Goal: Task Accomplishment & Management: Manage account settings

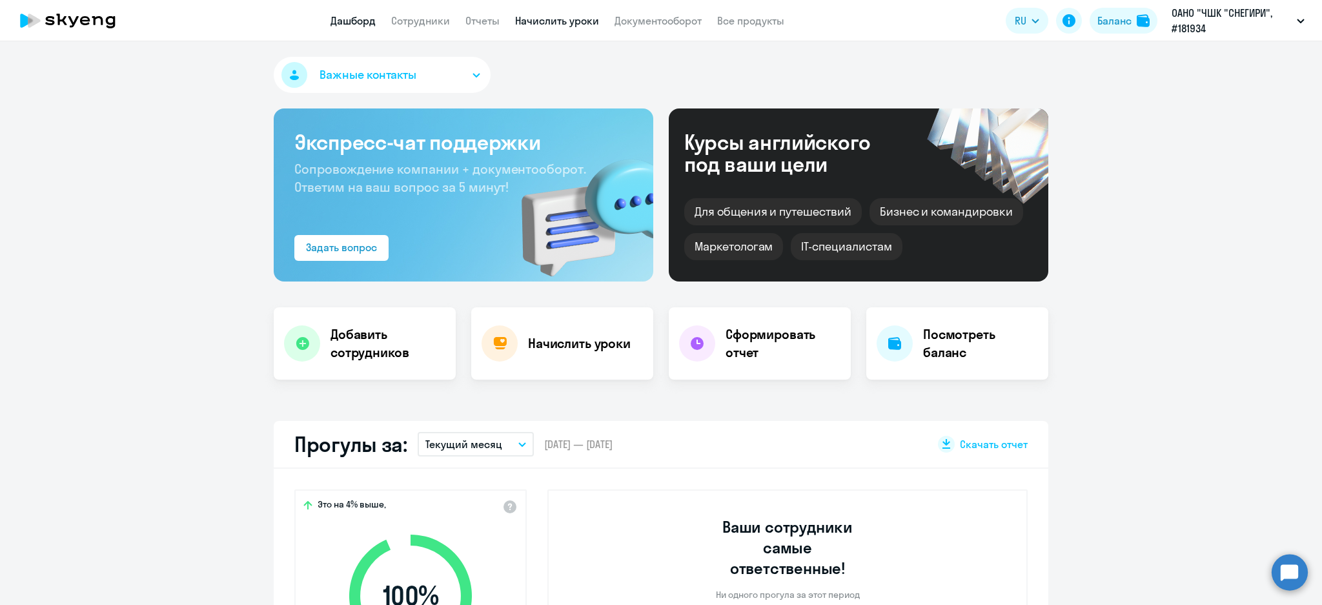
drag, startPoint x: 514, startPoint y: 19, endPoint x: 516, endPoint y: 40, distance: 20.8
click at [515, 21] on link "Начислить уроки" at bounding box center [557, 20] width 84 height 13
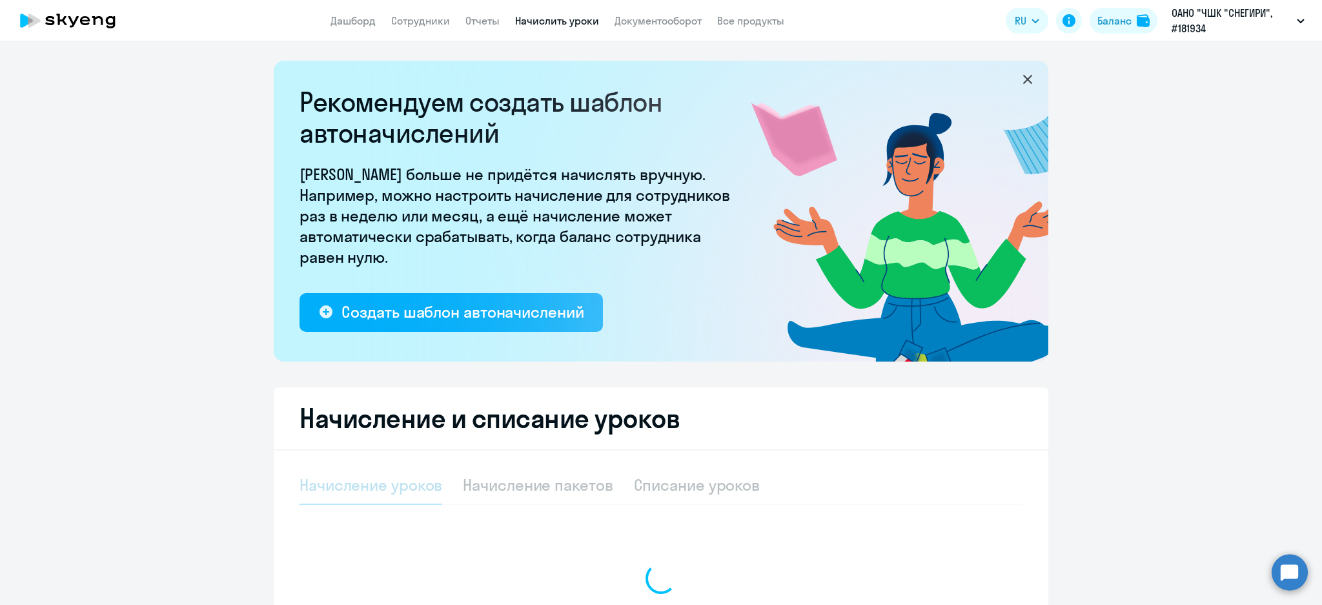
select select "10"
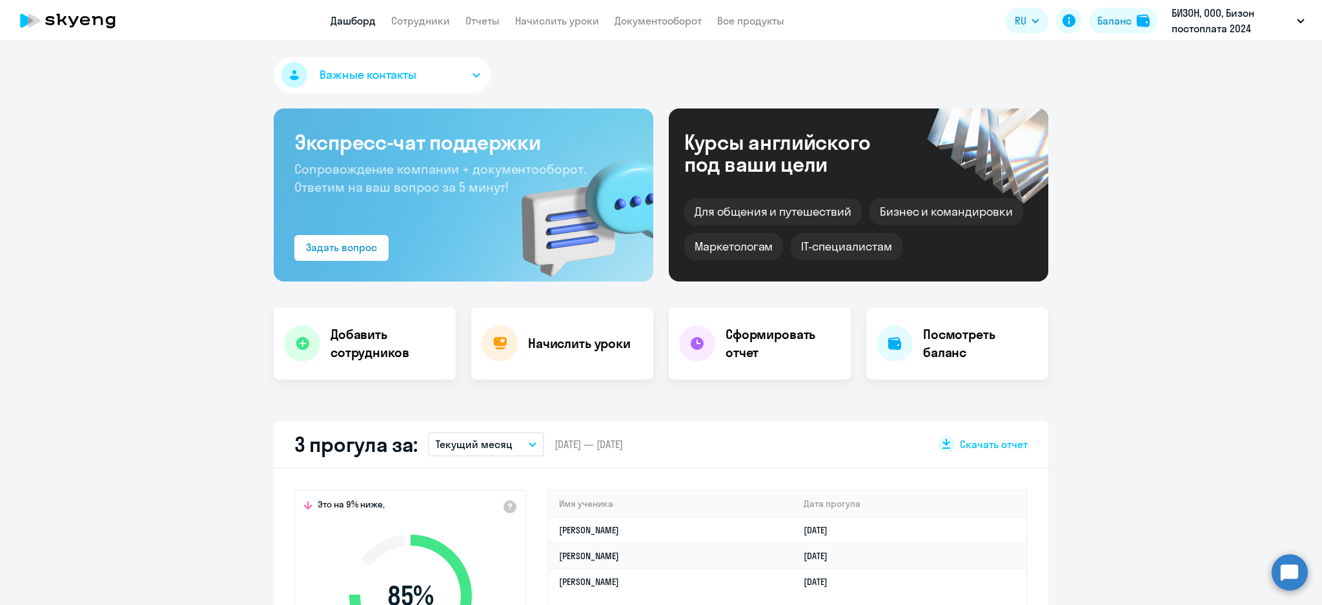
click at [552, 17] on link "Начислить уроки" at bounding box center [557, 20] width 84 height 13
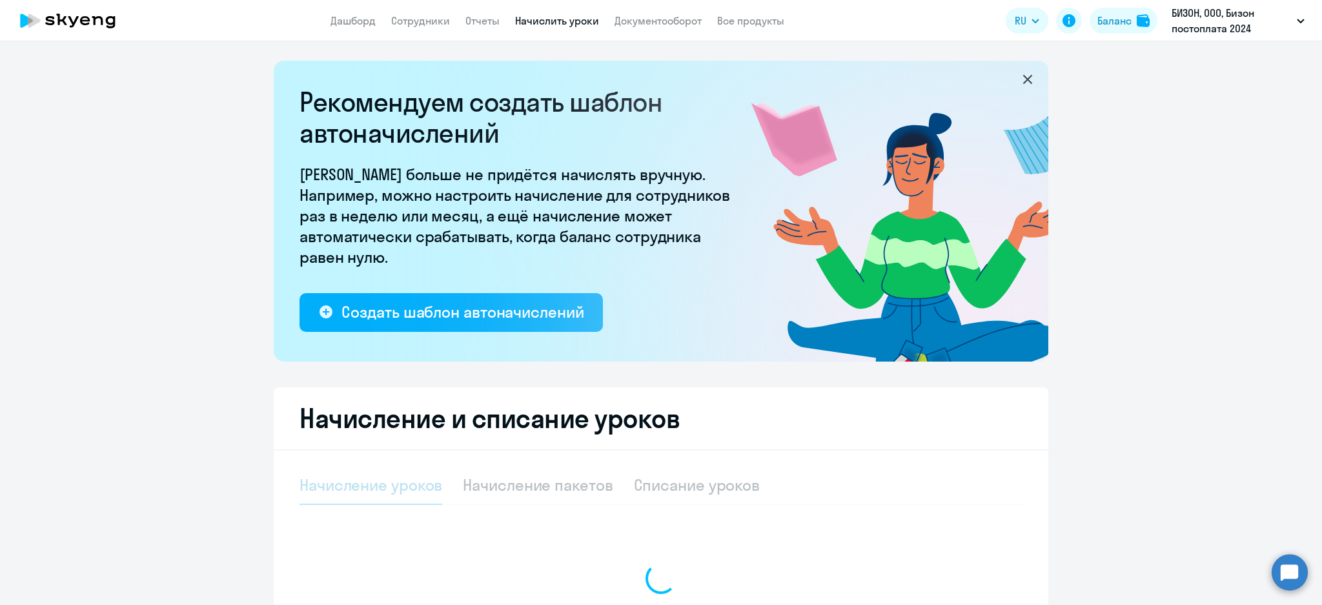
select select "10"
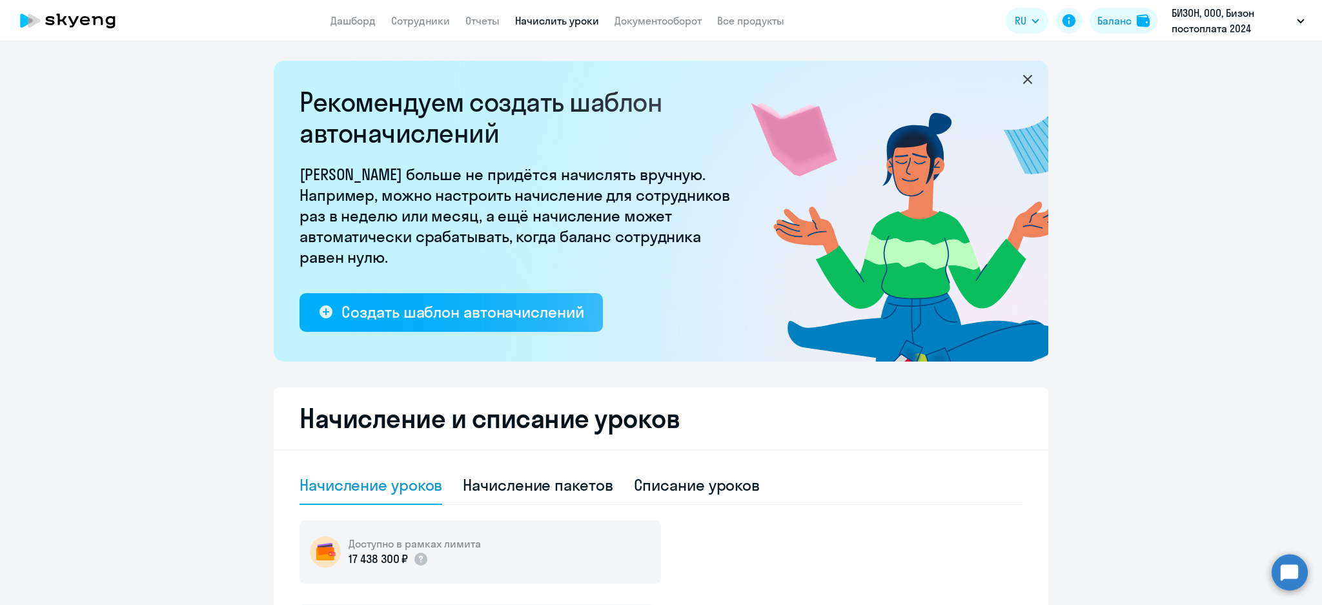
scroll to position [344, 0]
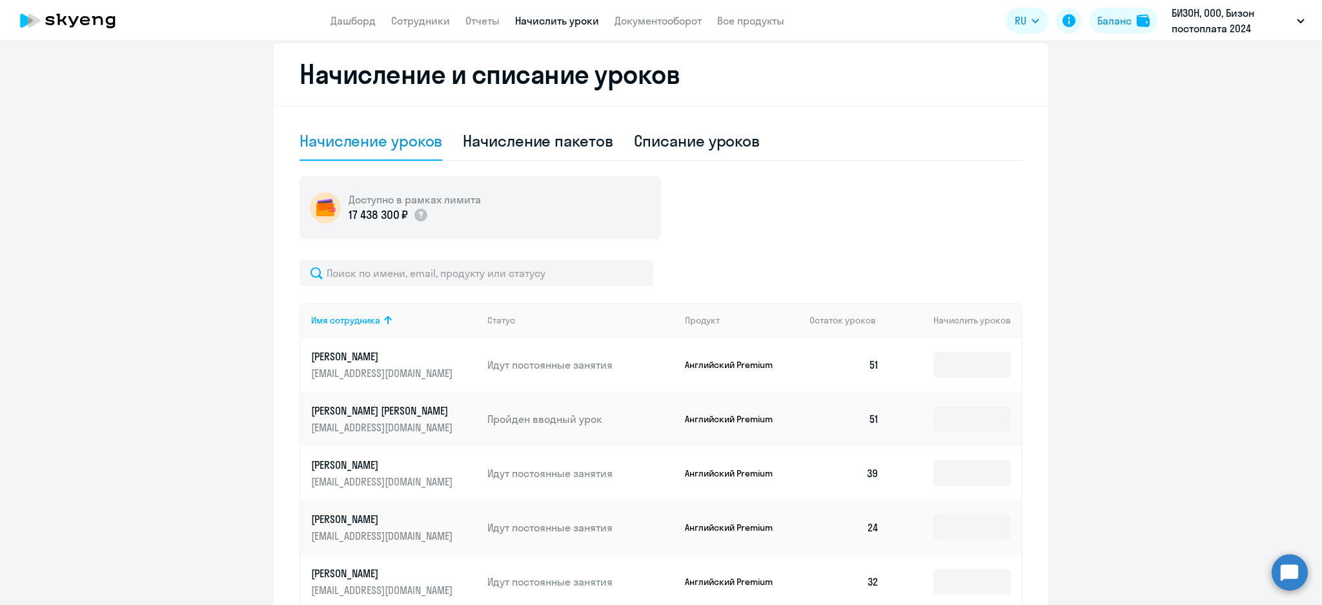
drag, startPoint x: 652, startPoint y: 135, endPoint x: 729, endPoint y: 165, distance: 83.2
click at [654, 137] on div "Списание уроков" at bounding box center [697, 140] width 126 height 21
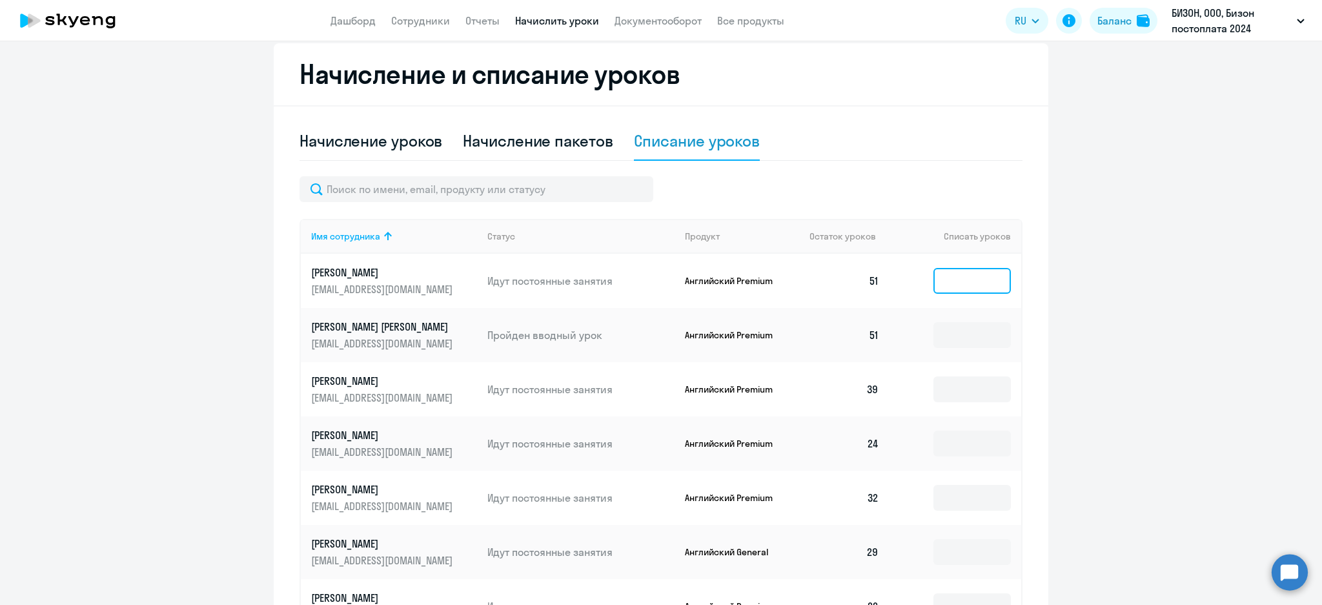
click at [945, 283] on input at bounding box center [971, 281] width 77 height 26
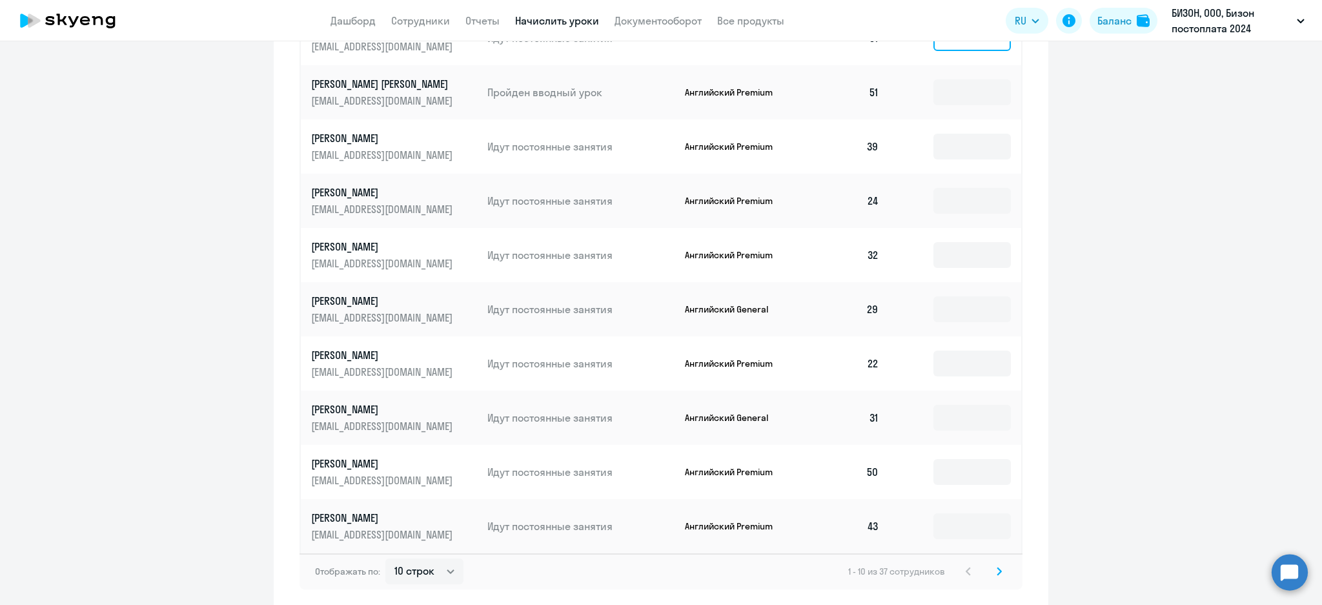
scroll to position [643, 0]
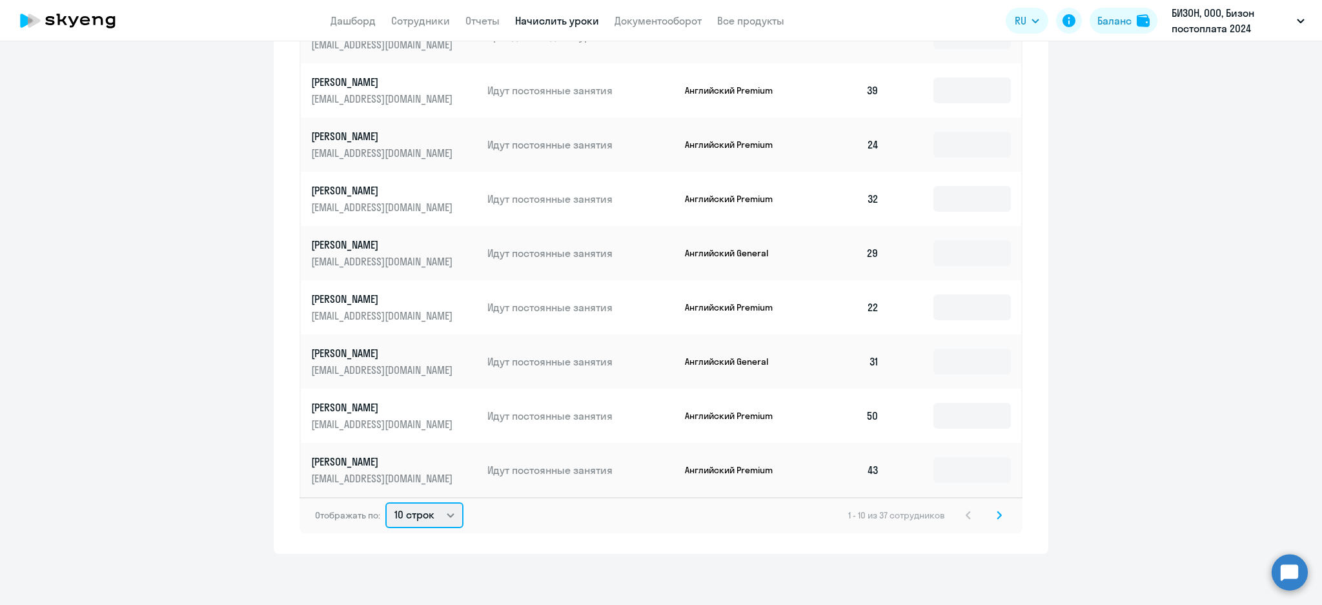
drag, startPoint x: 447, startPoint y: 516, endPoint x: 444, endPoint y: 524, distance: 8.8
click at [447, 515] on select "10 строк 30 строк 50 строк" at bounding box center [424, 515] width 78 height 26
select select "50"
click at [385, 502] on select "10 строк 30 строк 50 строк" at bounding box center [424, 515] width 78 height 26
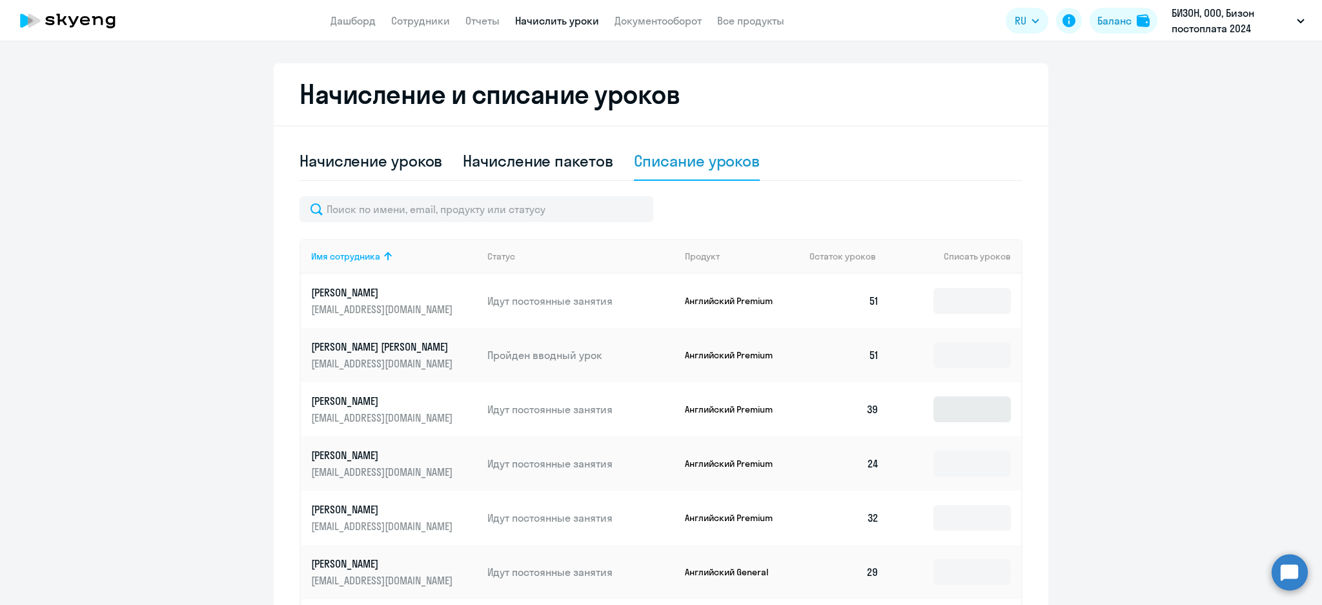
scroll to position [385, 0]
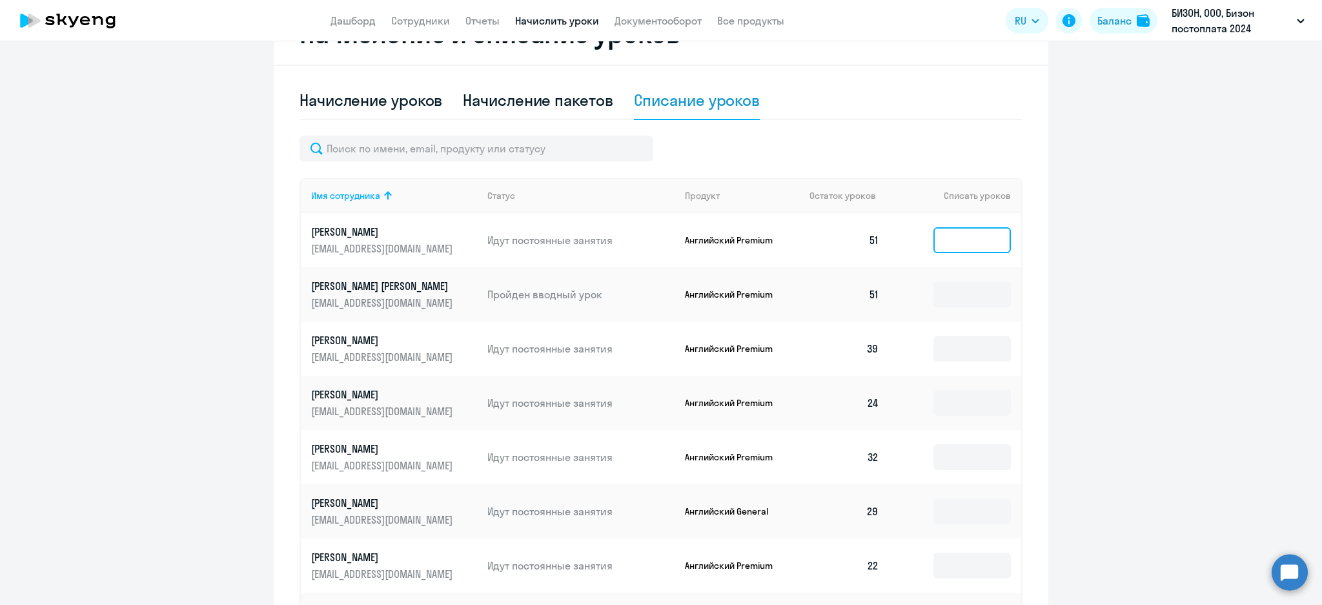
click at [962, 240] on input at bounding box center [971, 240] width 77 height 26
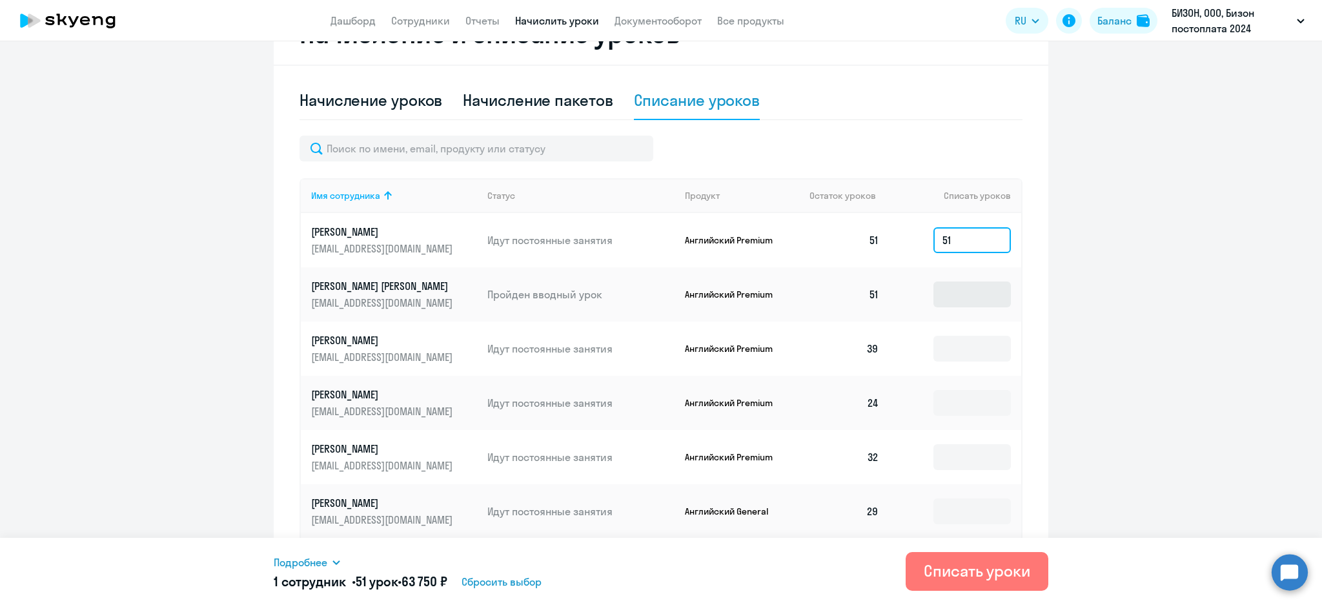
type input "51"
click at [945, 292] on input at bounding box center [971, 294] width 77 height 26
type input "51"
click at [940, 345] on input at bounding box center [971, 349] width 77 height 26
type input "39"
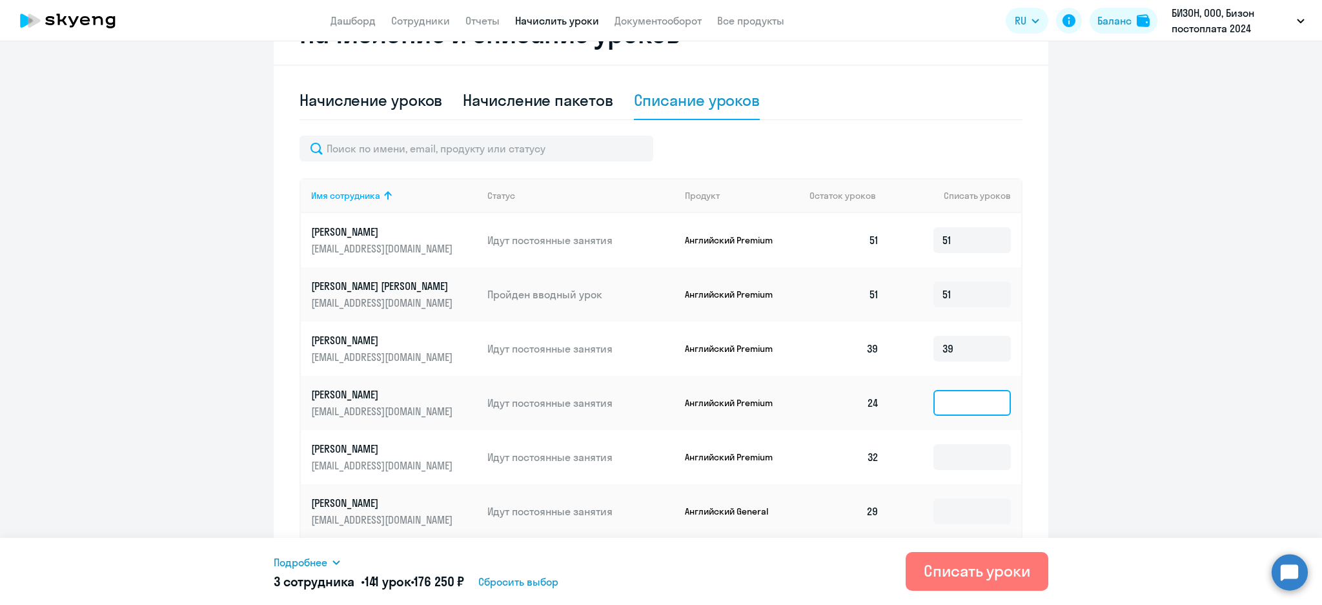
drag, startPoint x: 926, startPoint y: 390, endPoint x: 936, endPoint y: 387, distance: 10.8
click at [933, 390] on input at bounding box center [971, 403] width 77 height 26
type input "24"
click at [933, 457] on input at bounding box center [971, 457] width 77 height 26
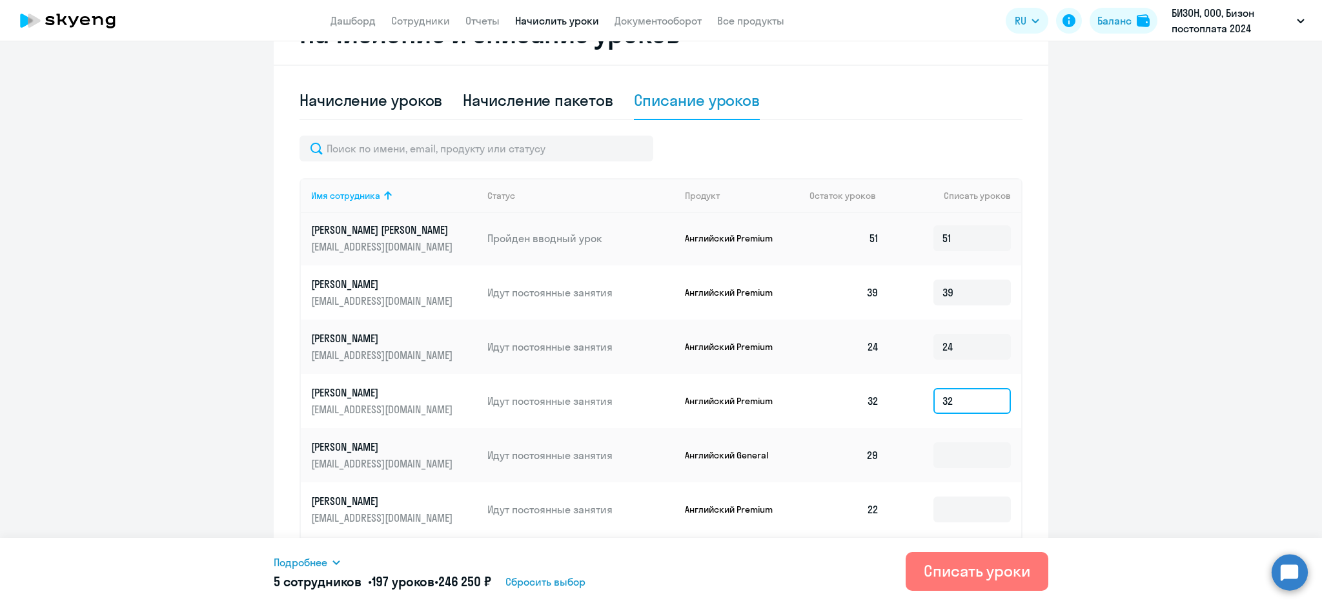
scroll to position [86, 0]
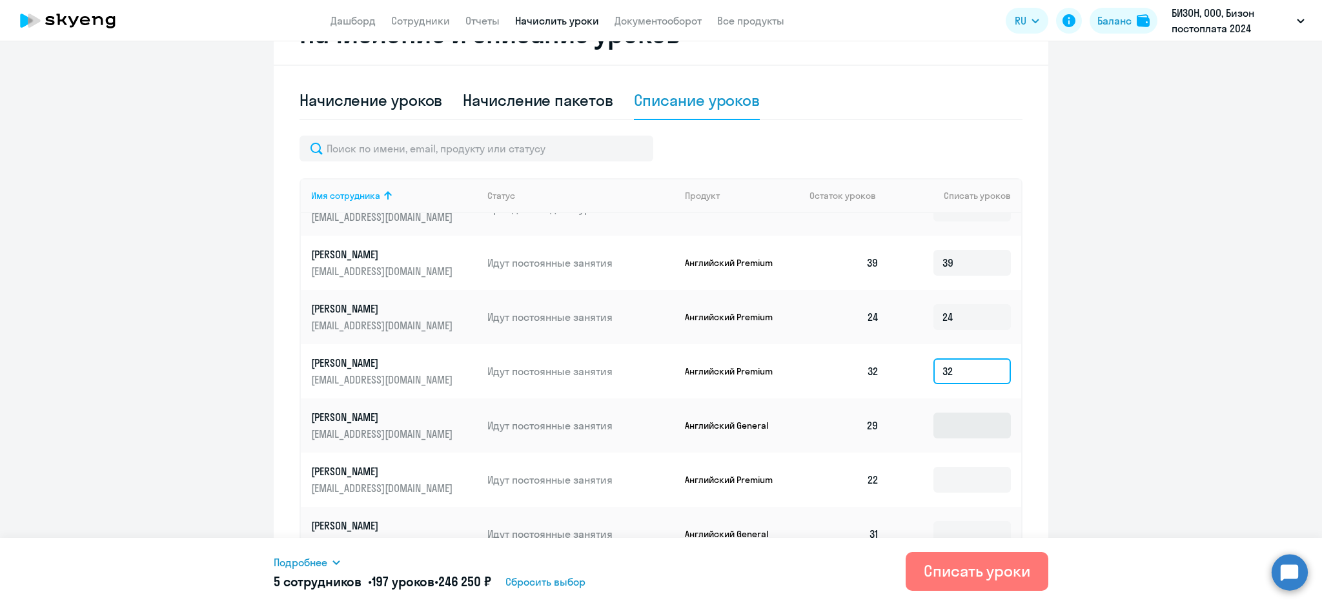
type input "32"
click at [946, 427] on input at bounding box center [971, 425] width 77 height 26
type input "29"
click at [943, 470] on input at bounding box center [971, 480] width 77 height 26
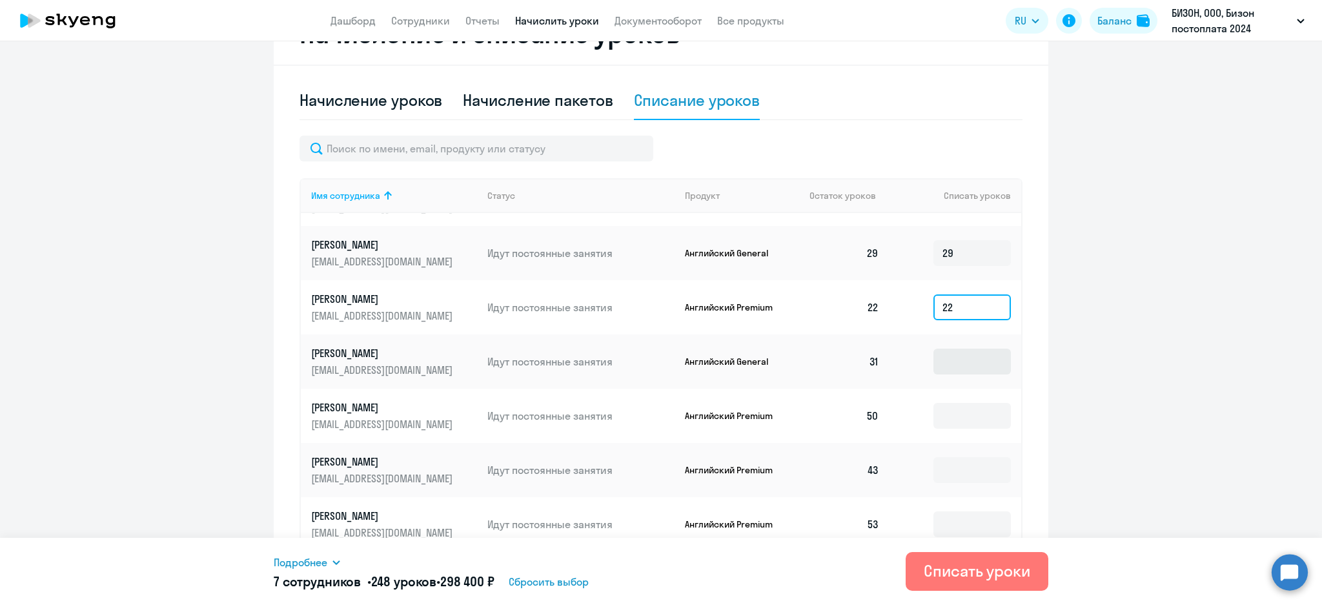
type input "22"
drag, startPoint x: 938, startPoint y: 351, endPoint x: 940, endPoint y: 358, distance: 6.6
click at [940, 356] on input at bounding box center [971, 361] width 77 height 26
type input "31"
click at [952, 411] on input at bounding box center [971, 416] width 77 height 26
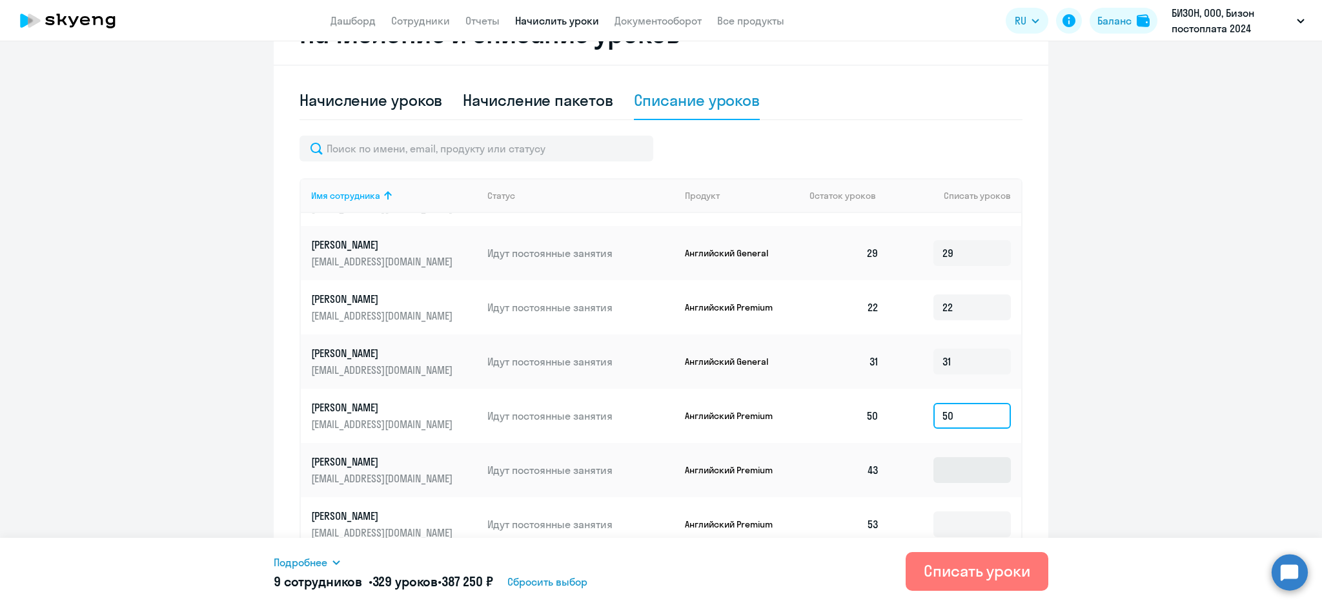
type input "50"
click at [938, 466] on input at bounding box center [971, 470] width 77 height 26
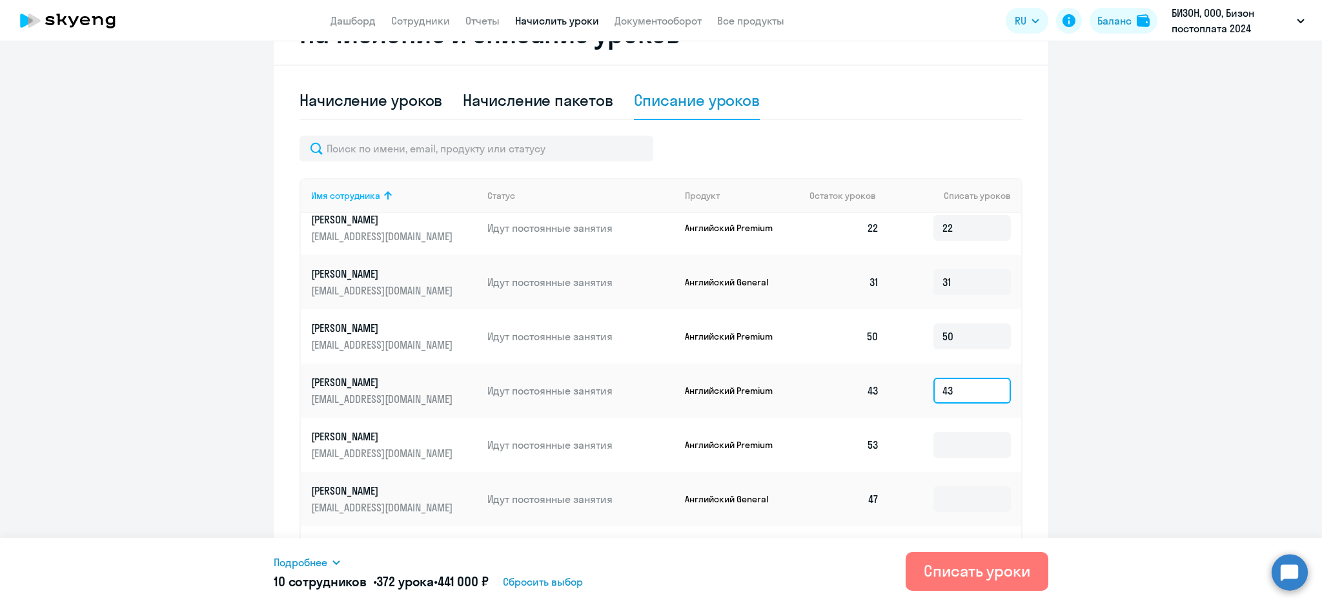
scroll to position [430, 0]
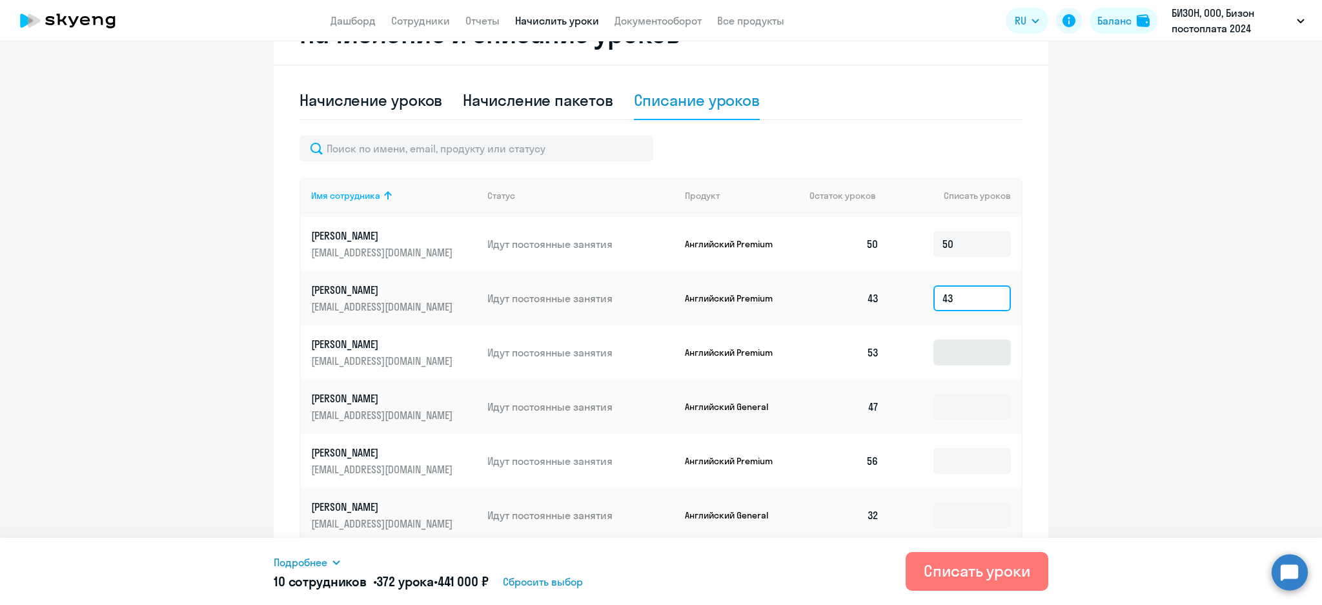
type input "43"
click at [934, 344] on input at bounding box center [971, 352] width 77 height 26
type input "53"
click at [945, 403] on input at bounding box center [971, 407] width 77 height 26
type input "47"
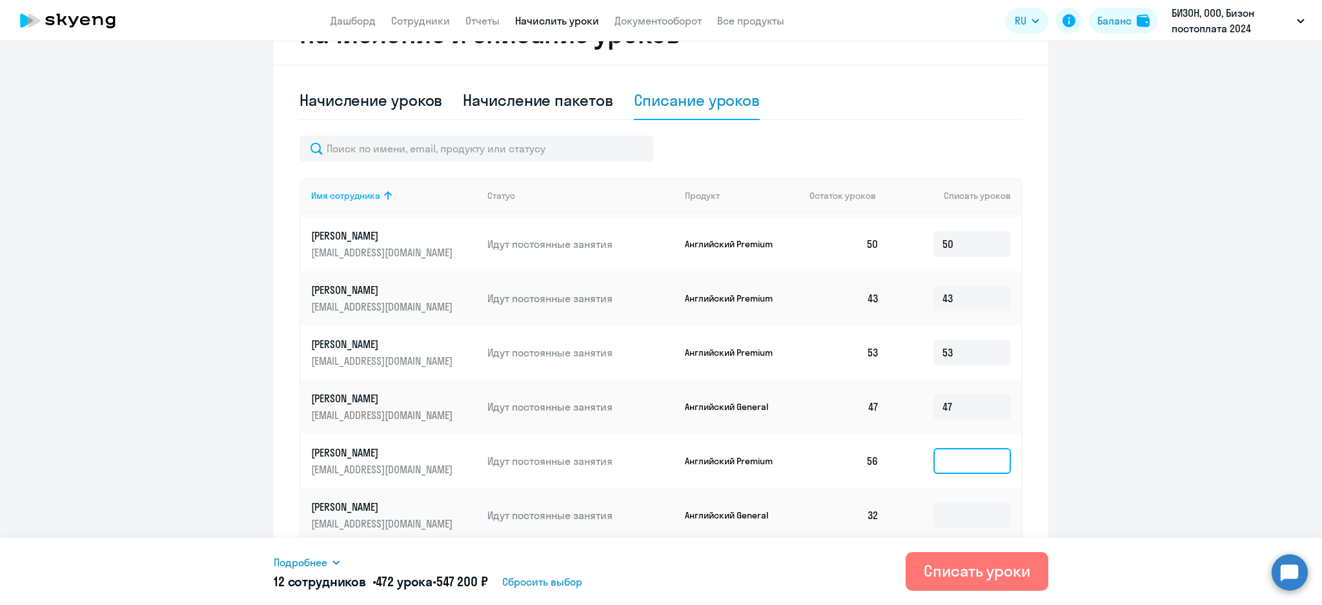
click at [947, 452] on input at bounding box center [971, 461] width 77 height 26
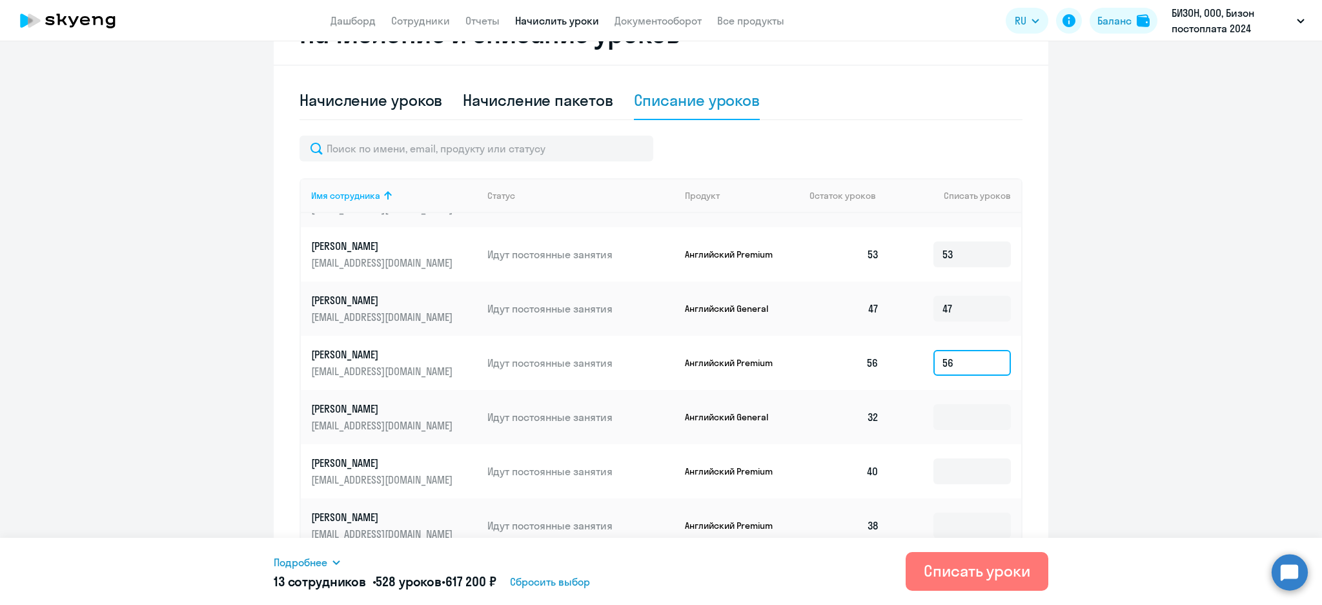
scroll to position [602, 0]
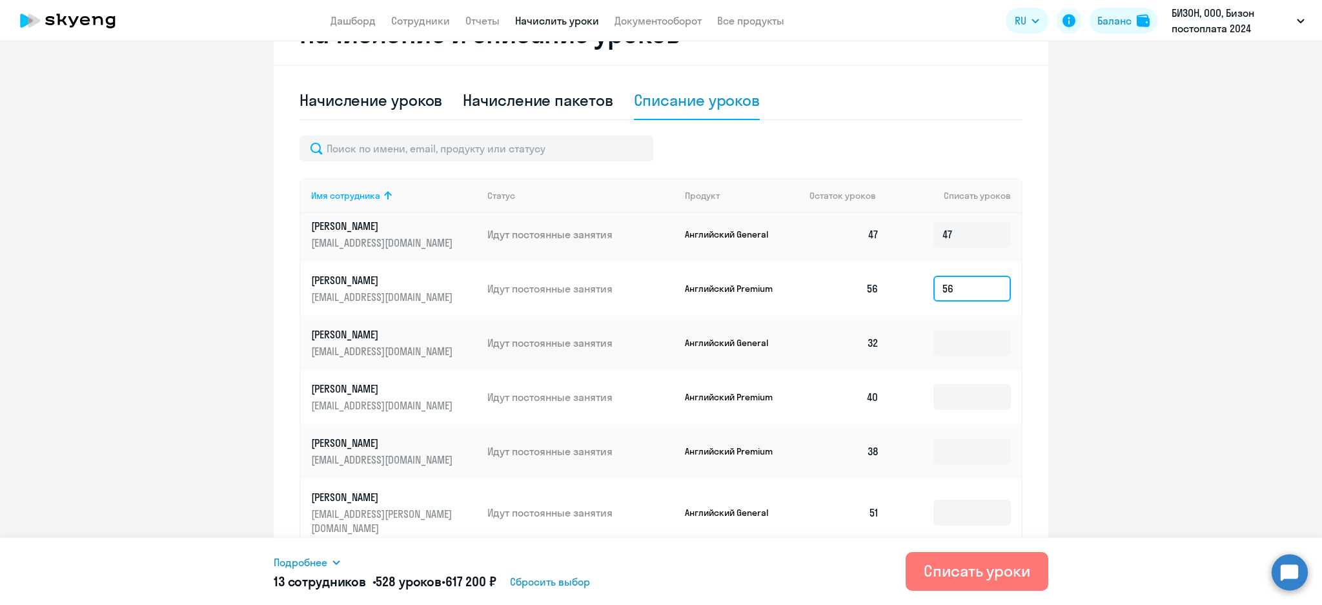
type input "56"
click at [936, 326] on td at bounding box center [955, 343] width 132 height 54
click at [933, 341] on input at bounding box center [971, 343] width 77 height 26
type input "32"
drag, startPoint x: 936, startPoint y: 398, endPoint x: 934, endPoint y: 406, distance: 8.5
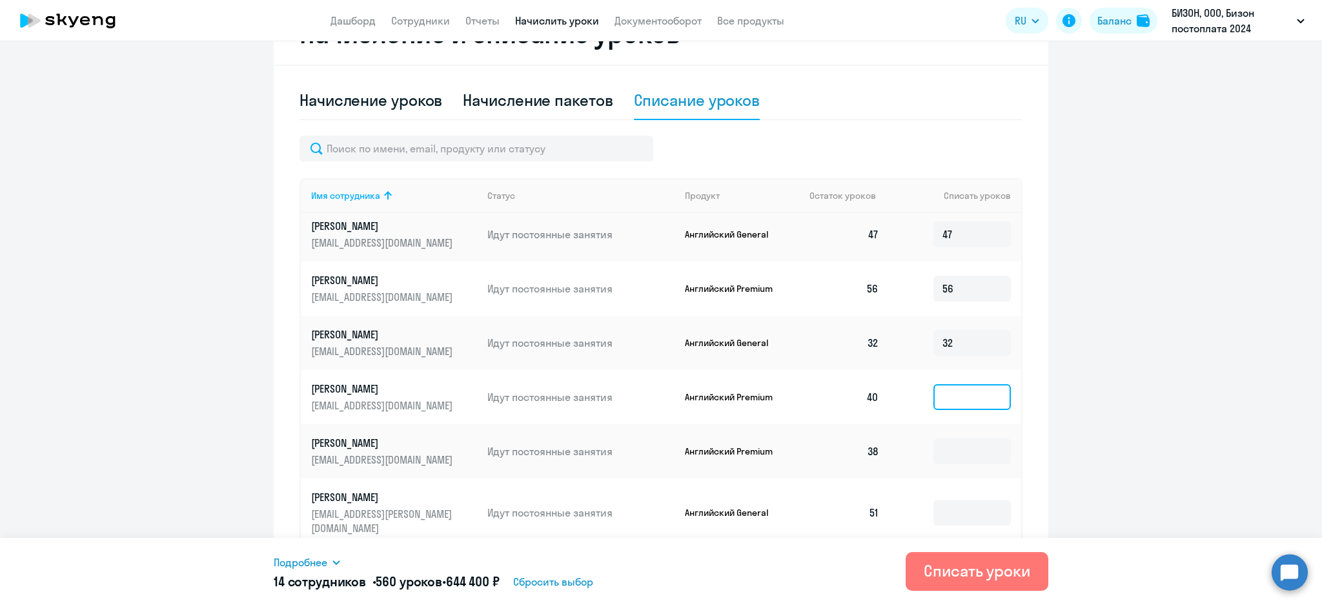
click at [936, 403] on input at bounding box center [971, 397] width 77 height 26
type input "40"
click at [945, 445] on input at bounding box center [971, 451] width 77 height 26
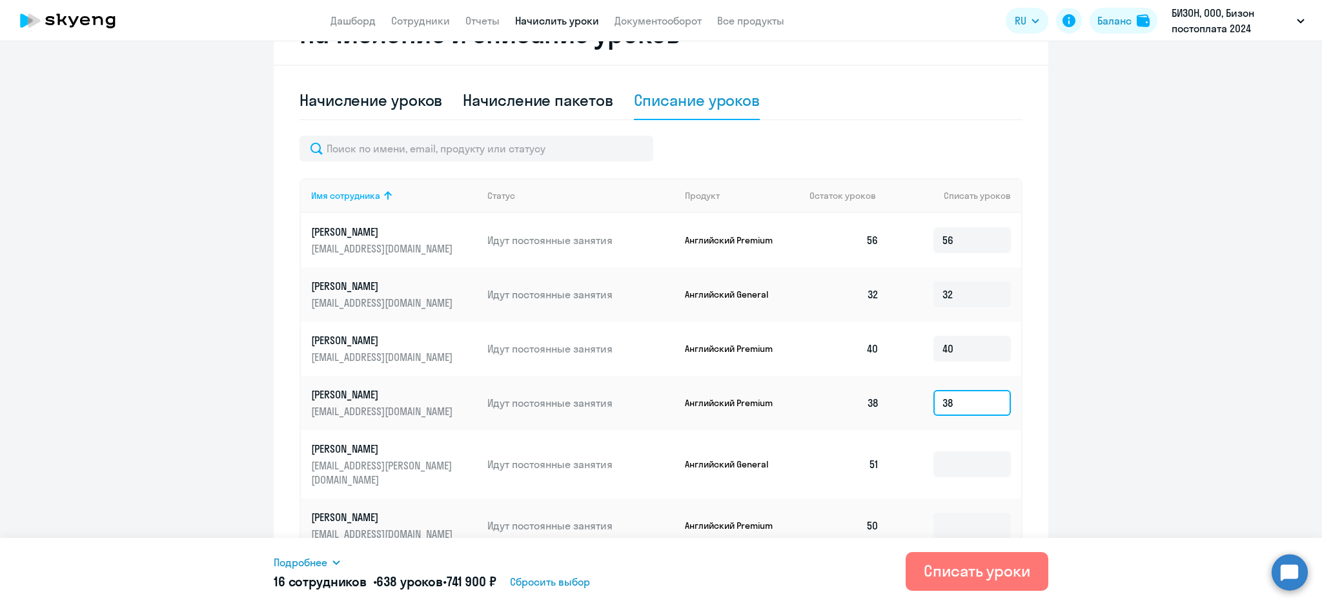
scroll to position [688, 0]
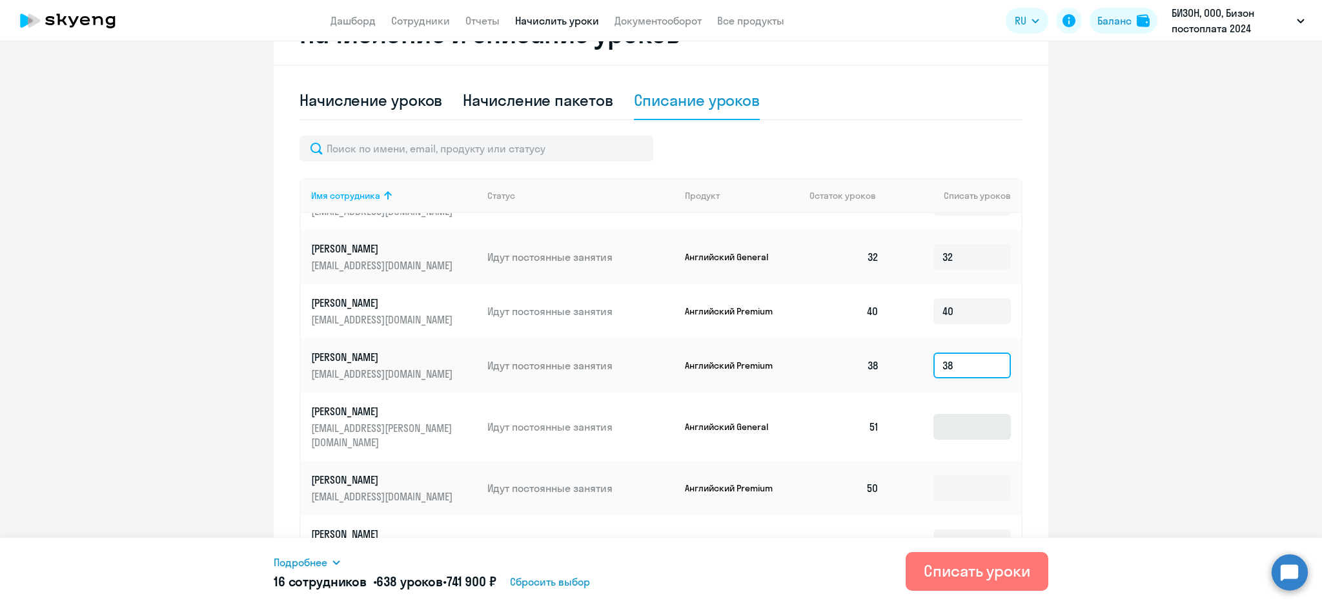
type input "38"
click at [942, 424] on input at bounding box center [971, 427] width 77 height 26
type input "51"
click at [940, 475] on input at bounding box center [971, 488] width 77 height 26
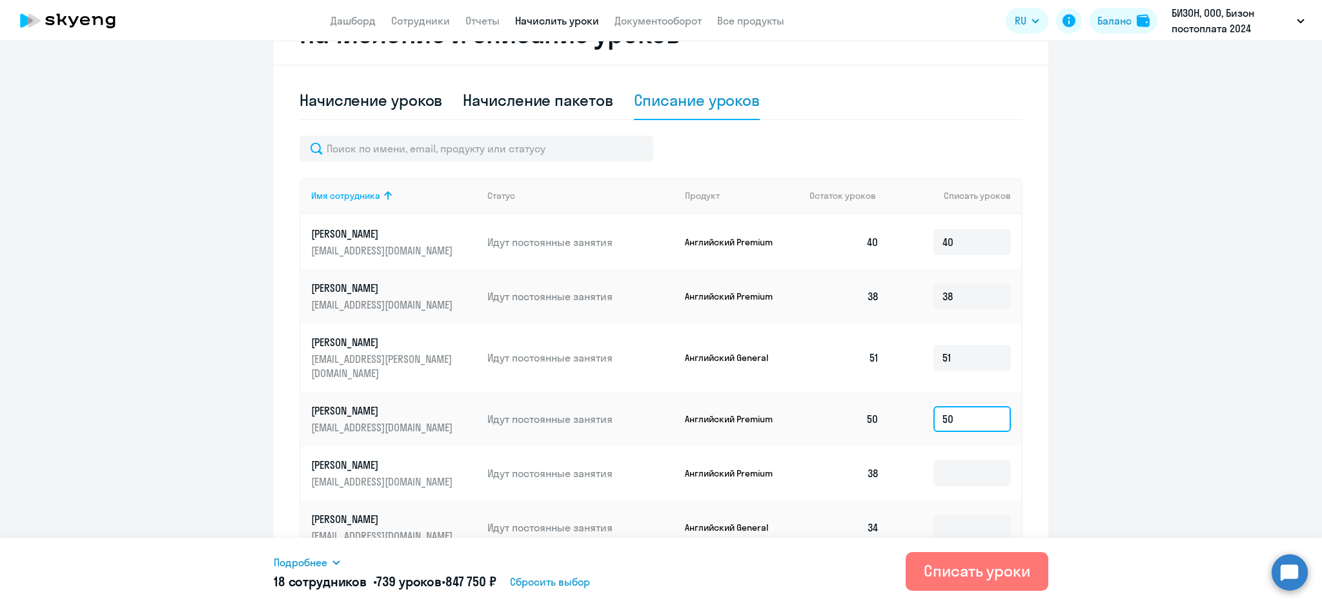
scroll to position [860, 0]
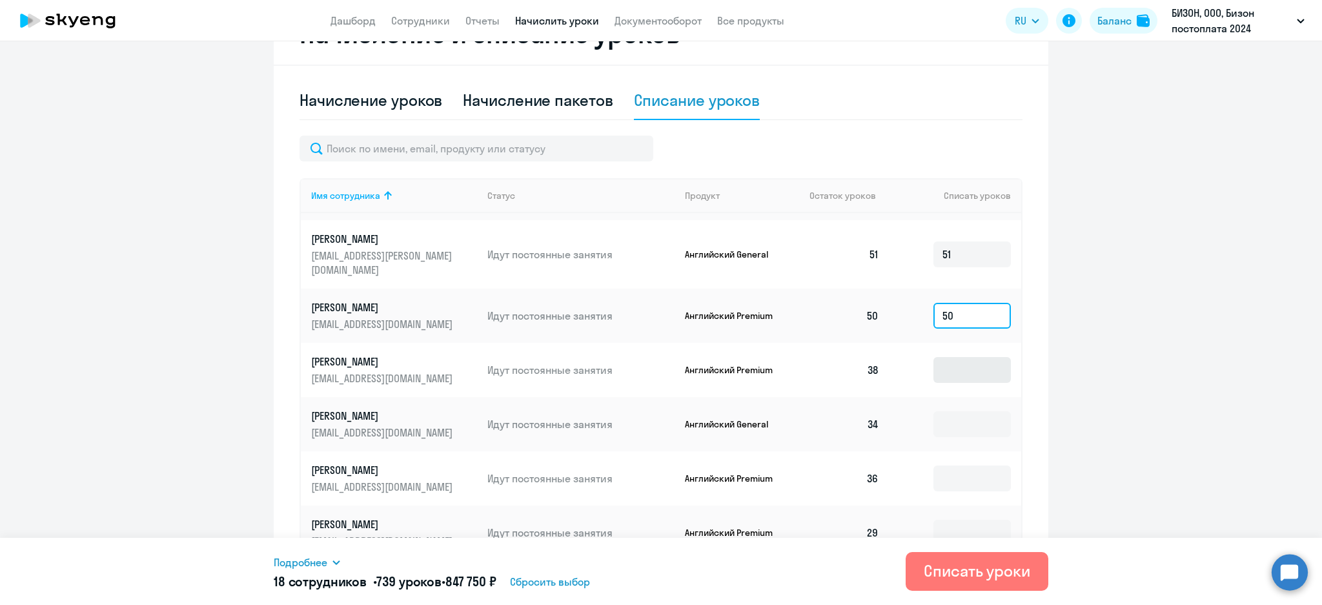
type input "50"
click at [934, 361] on input at bounding box center [971, 370] width 77 height 26
type input "38"
click at [943, 411] on input at bounding box center [971, 424] width 77 height 26
type input "34"
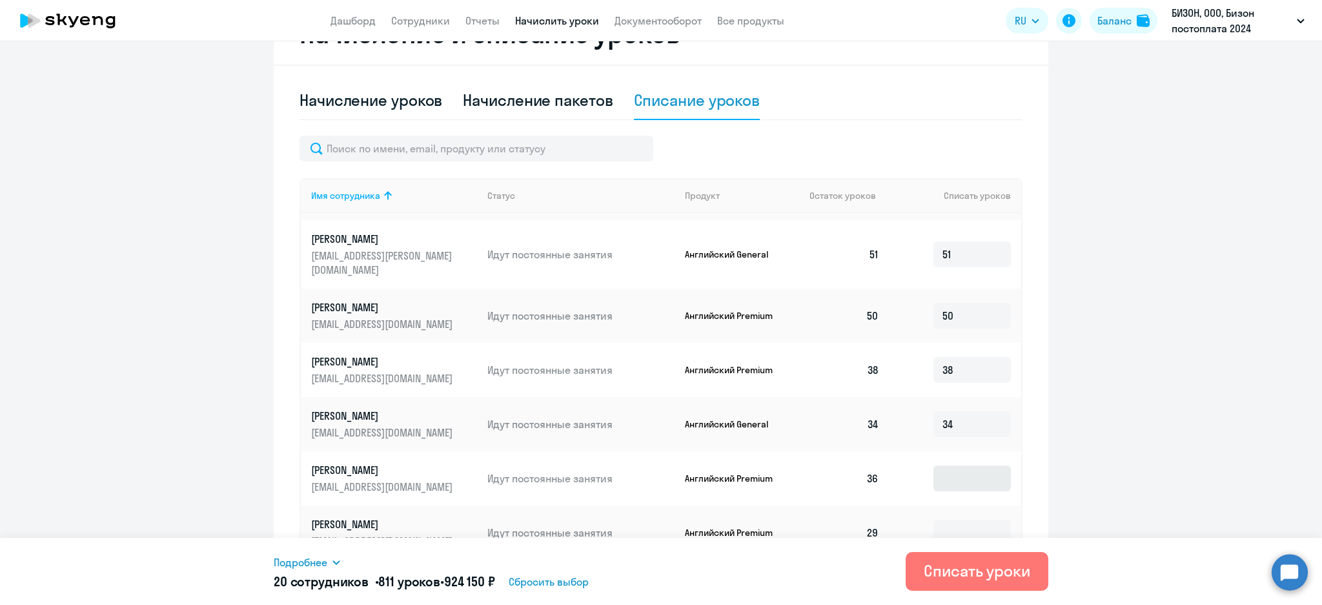
drag, startPoint x: 949, startPoint y: 448, endPoint x: 948, endPoint y: 459, distance: 11.0
click at [949, 456] on td at bounding box center [955, 478] width 132 height 54
click at [947, 465] on input at bounding box center [971, 478] width 77 height 26
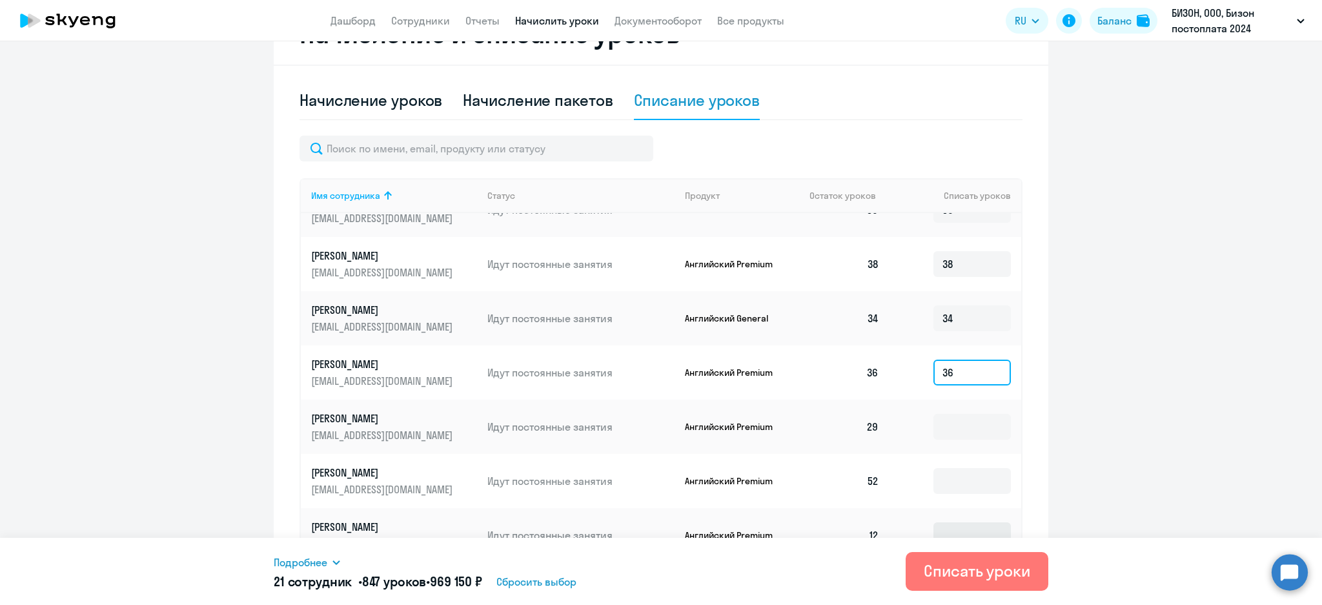
scroll to position [1033, 0]
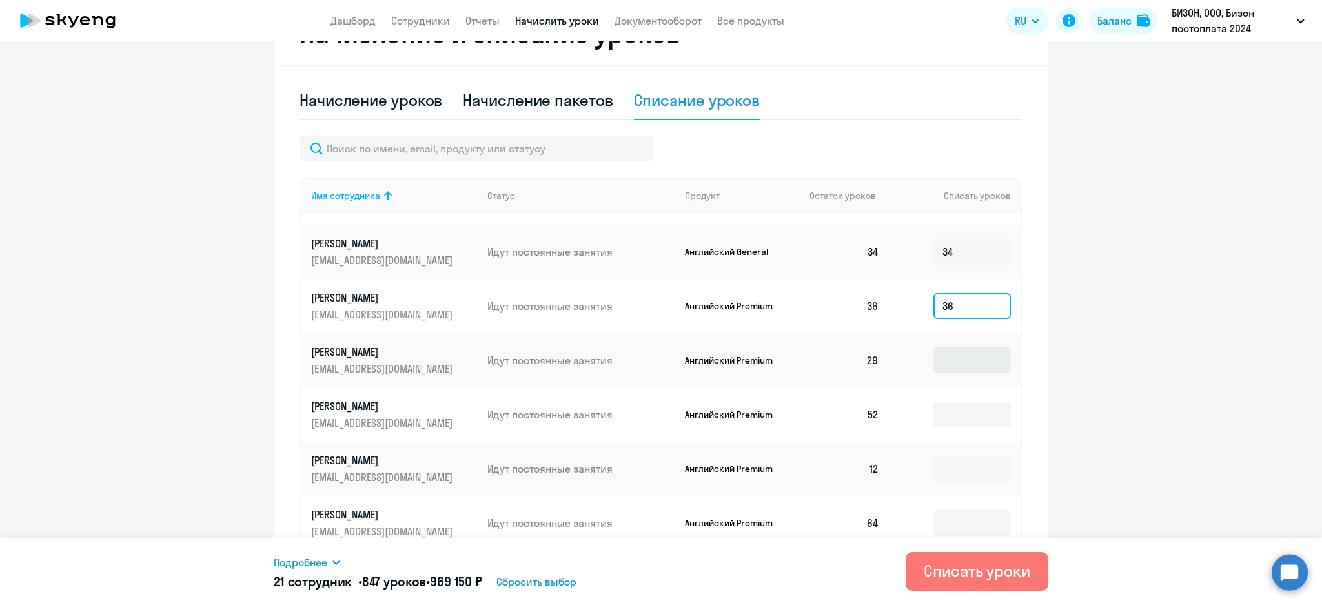
type input "36"
click at [937, 347] on input at bounding box center [971, 360] width 77 height 26
type input "29"
click at [938, 401] on input at bounding box center [971, 414] width 77 height 26
type input "52"
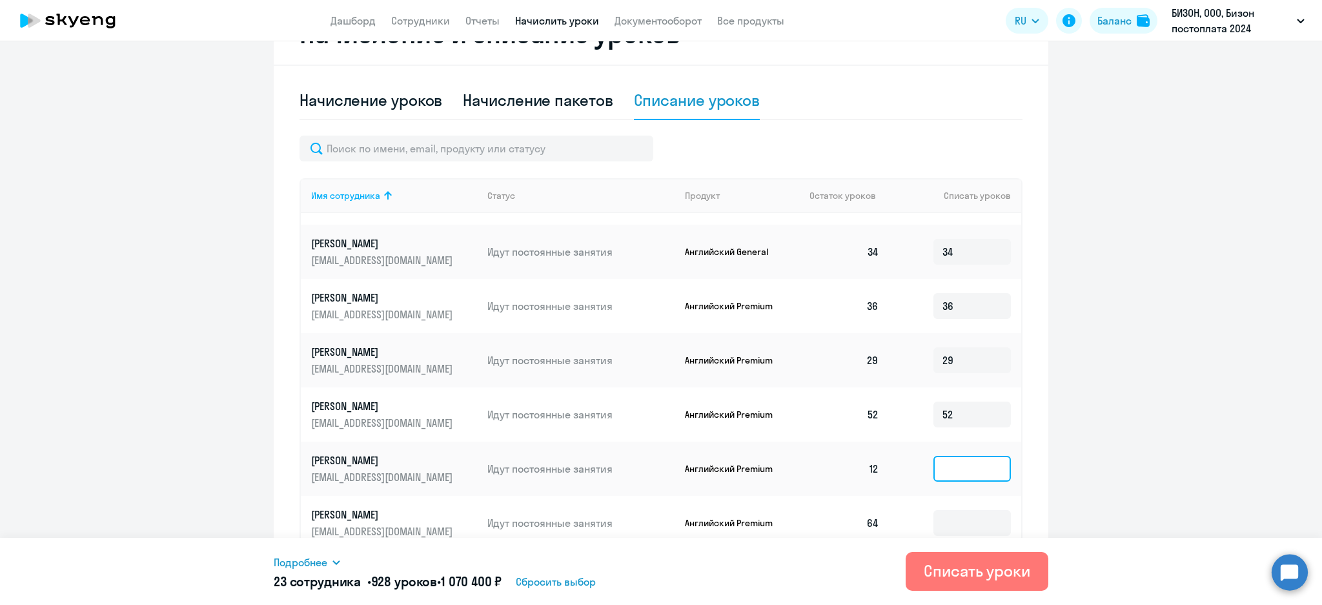
click at [941, 456] on input at bounding box center [971, 469] width 77 height 26
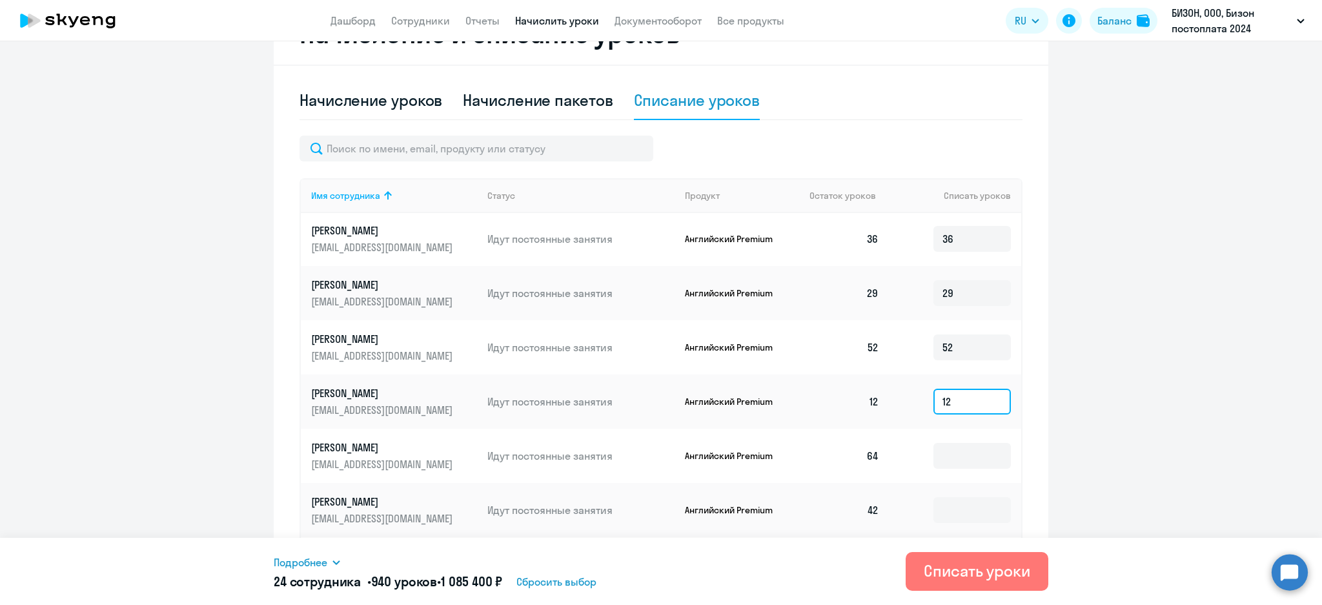
scroll to position [1204, 0]
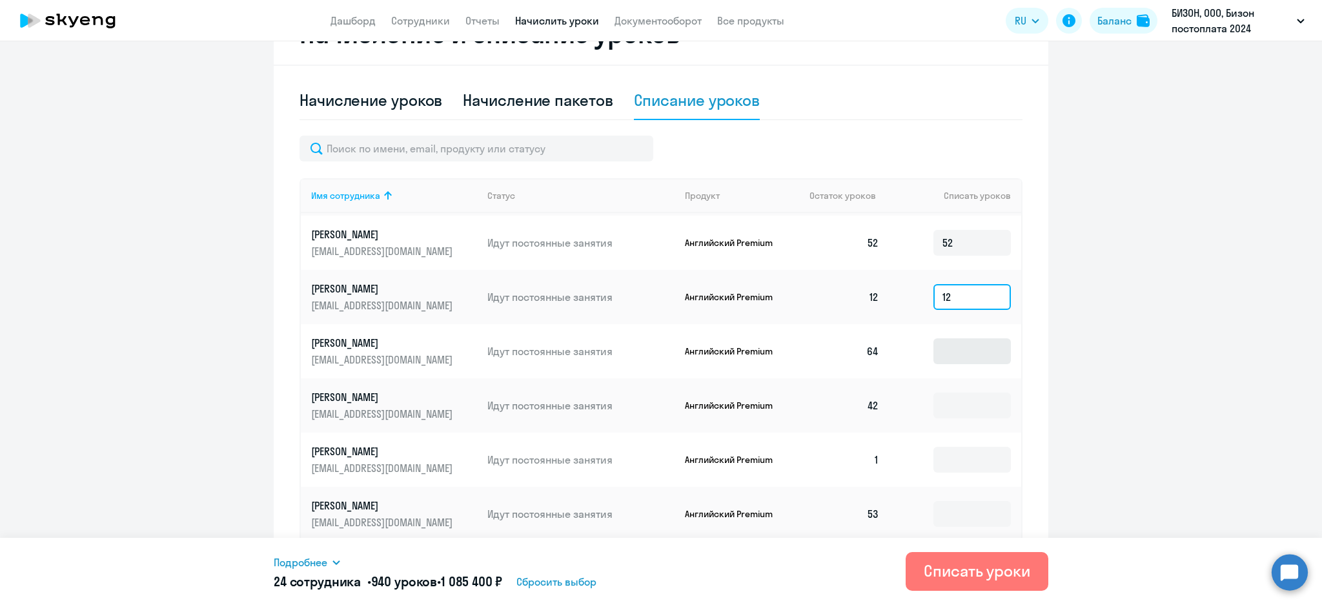
type input "12"
click at [933, 338] on input at bounding box center [971, 351] width 77 height 26
type input "64"
click at [941, 392] on input at bounding box center [971, 405] width 77 height 26
type input "42"
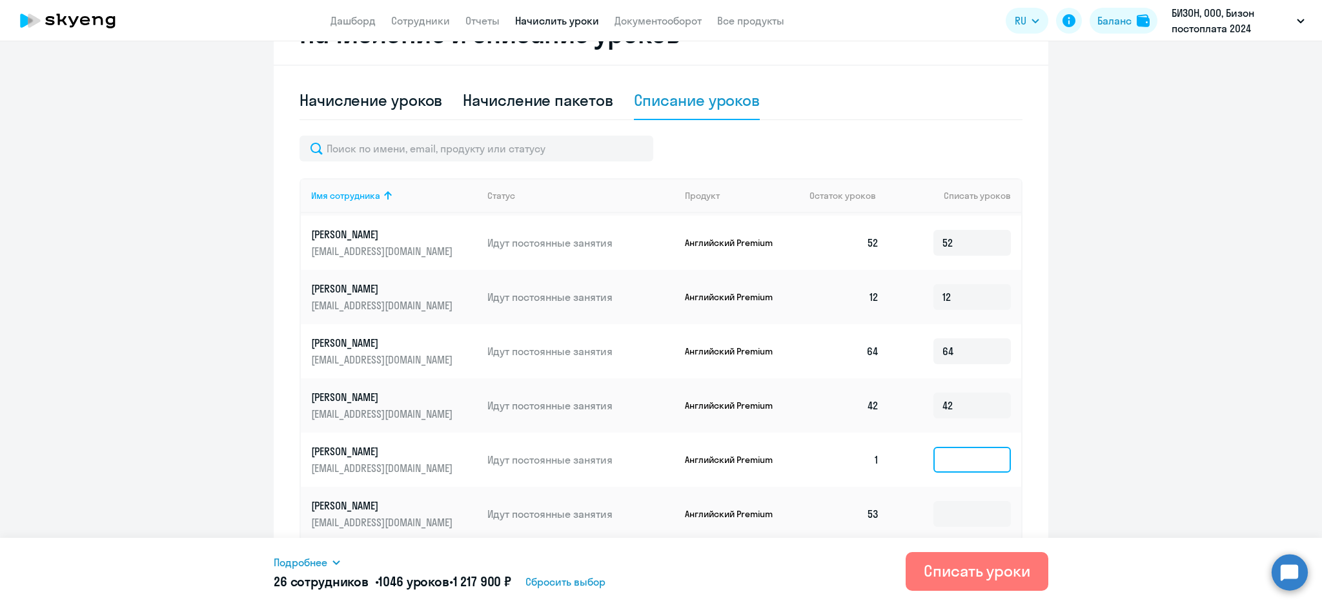
click at [945, 448] on input at bounding box center [971, 460] width 77 height 26
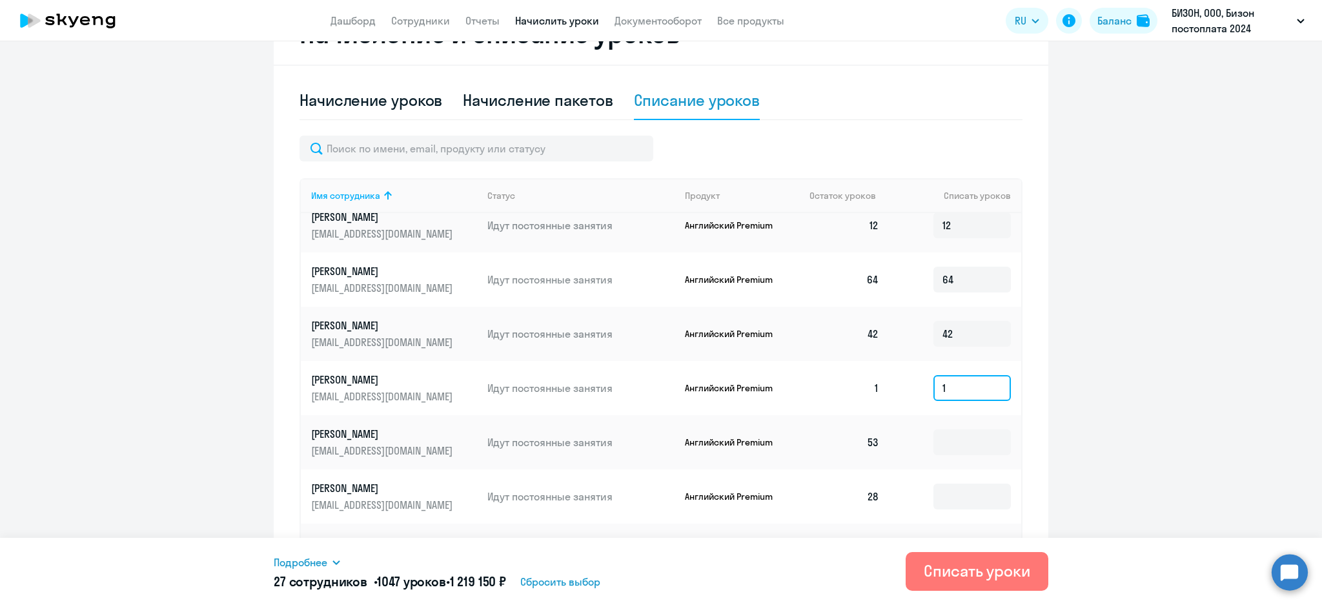
scroll to position [1376, 0]
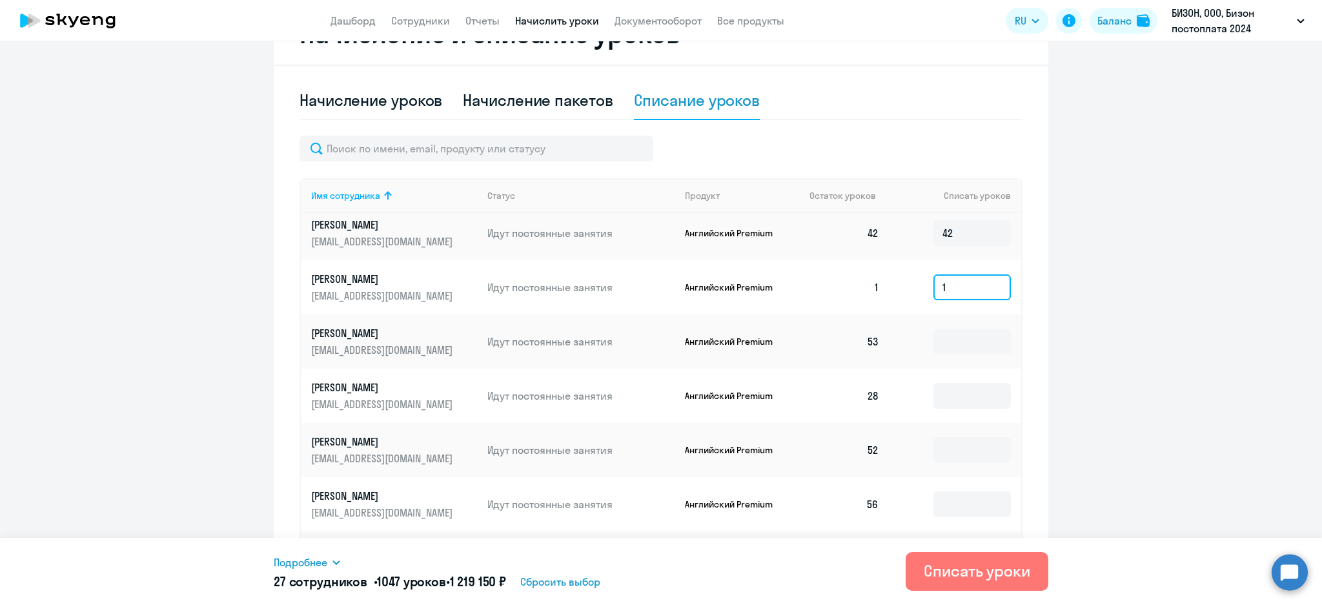
type input "1"
click at [940, 314] on td at bounding box center [955, 341] width 132 height 54
click at [935, 328] on input at bounding box center [971, 341] width 77 height 26
type input "53"
click at [934, 383] on input at bounding box center [971, 396] width 77 height 26
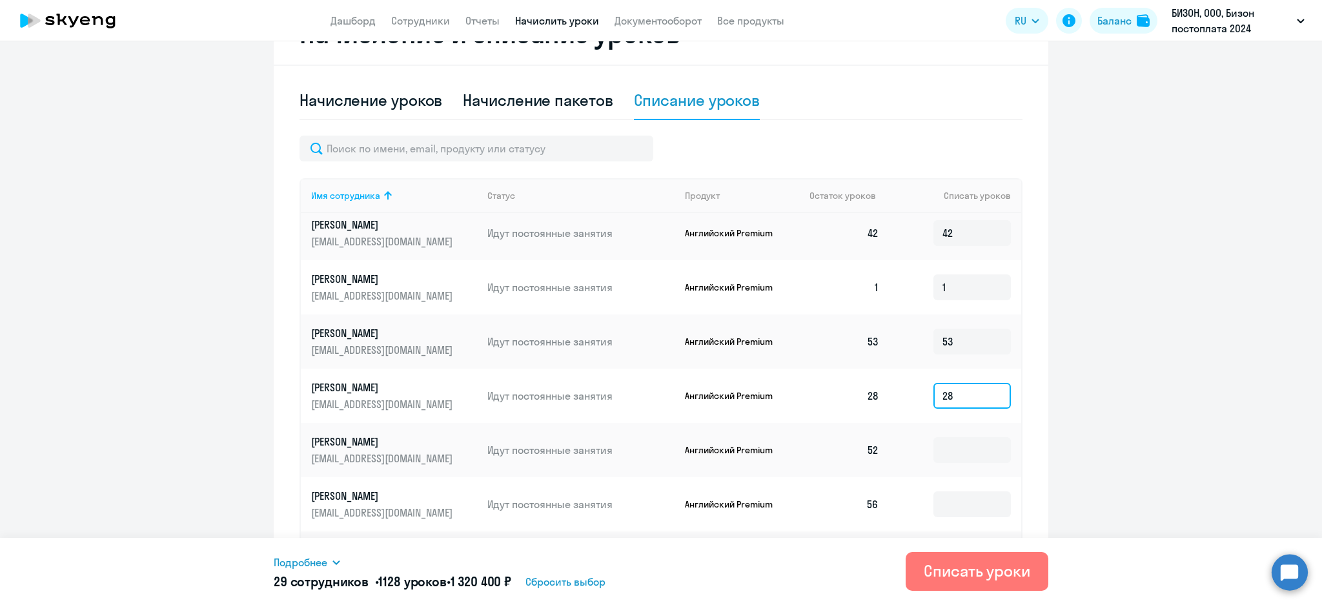
type input "28"
drag, startPoint x: 936, startPoint y: 418, endPoint x: 938, endPoint y: 427, distance: 8.5
click at [936, 423] on td at bounding box center [955, 450] width 132 height 54
click at [940, 445] on input at bounding box center [971, 450] width 77 height 26
type input "52"
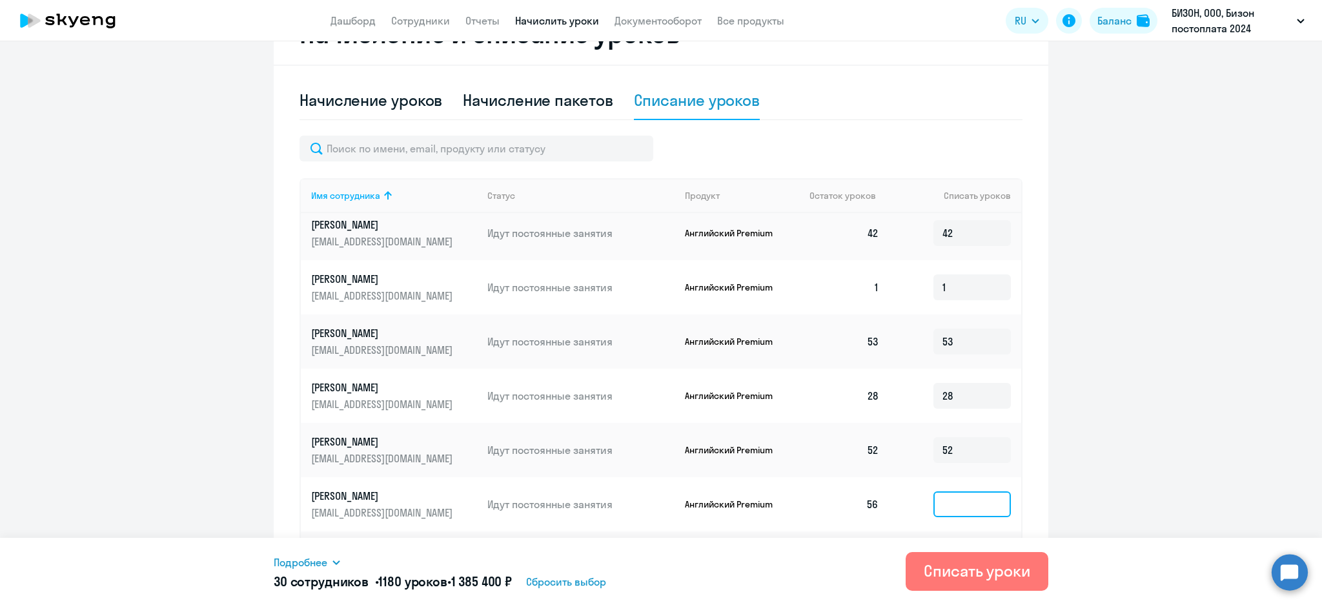
click at [943, 491] on input at bounding box center [971, 504] width 77 height 26
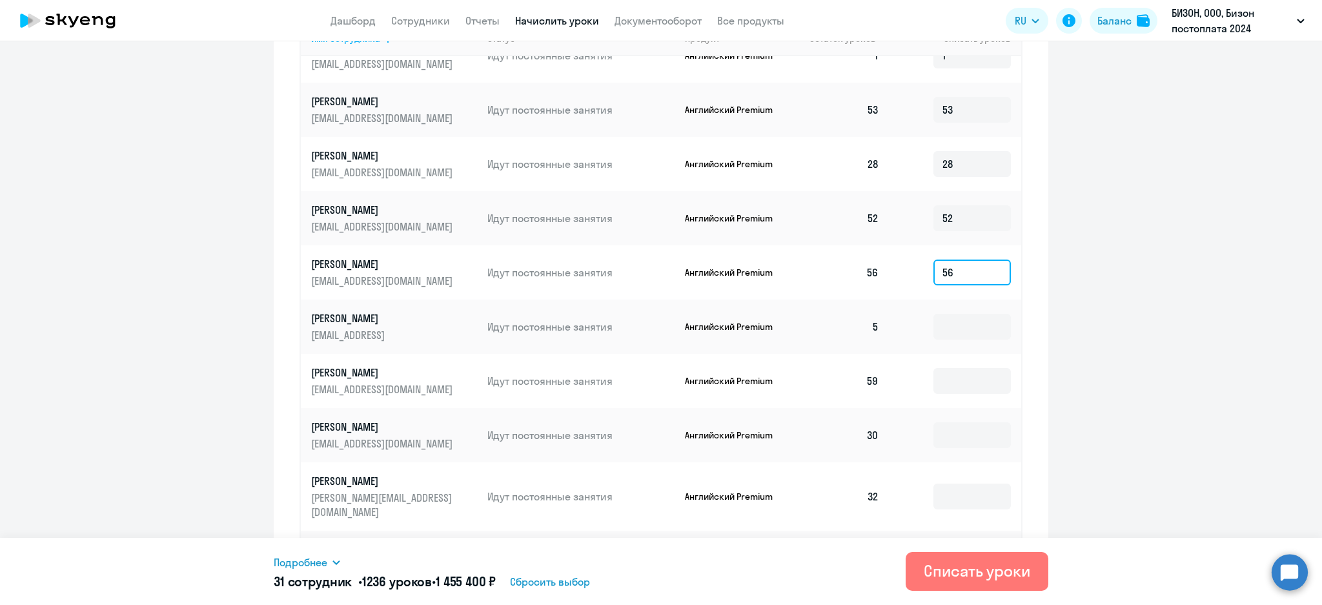
scroll to position [556, 0]
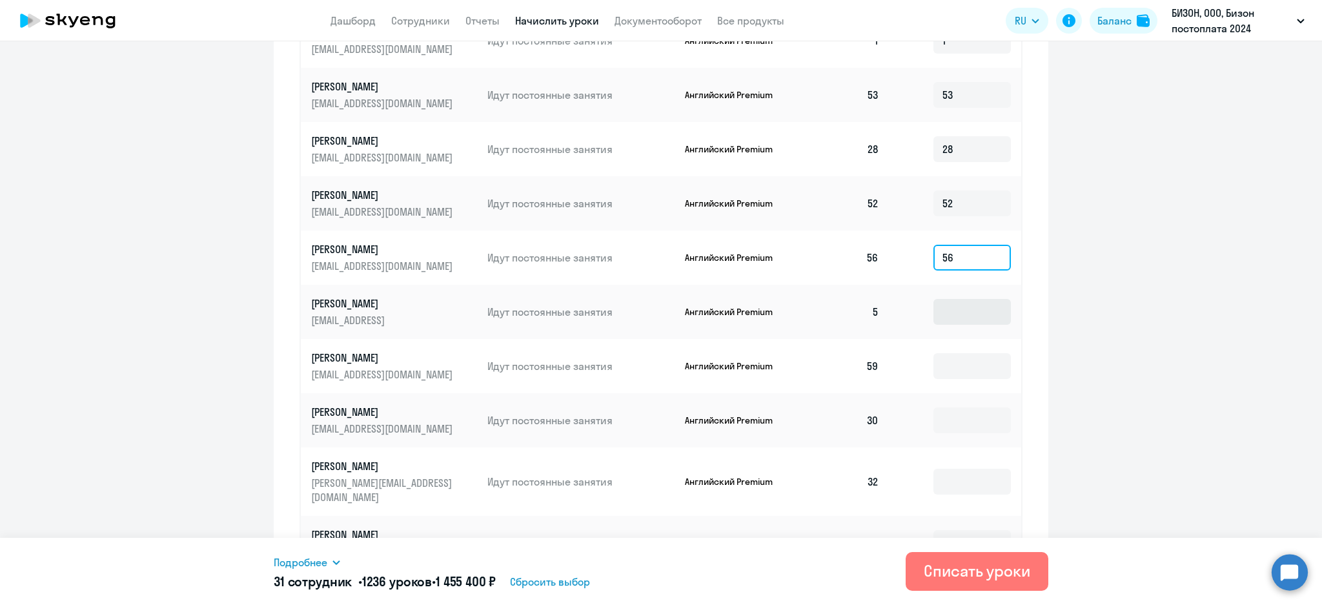
type input "56"
click at [944, 299] on input at bounding box center [971, 312] width 77 height 26
type input "5"
click at [950, 355] on input at bounding box center [971, 366] width 77 height 26
type input "59"
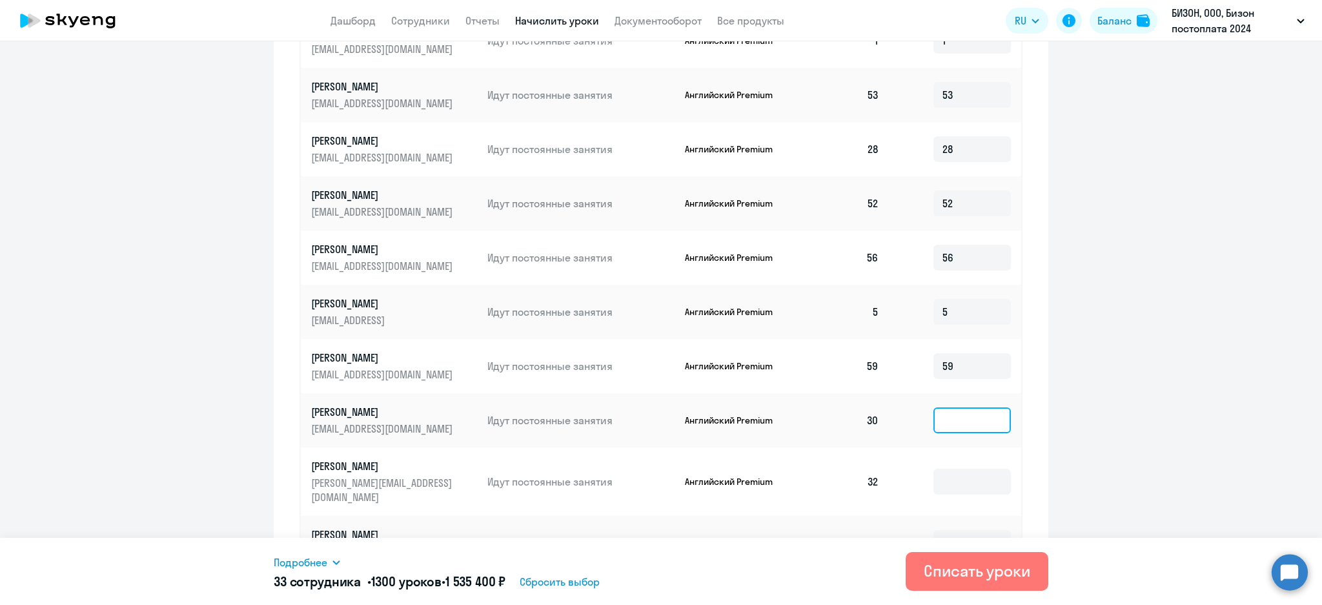
click at [954, 407] on input at bounding box center [971, 420] width 77 height 26
type input "30"
click at [967, 447] on td at bounding box center [955, 481] width 132 height 68
click at [965, 468] on input at bounding box center [971, 481] width 77 height 26
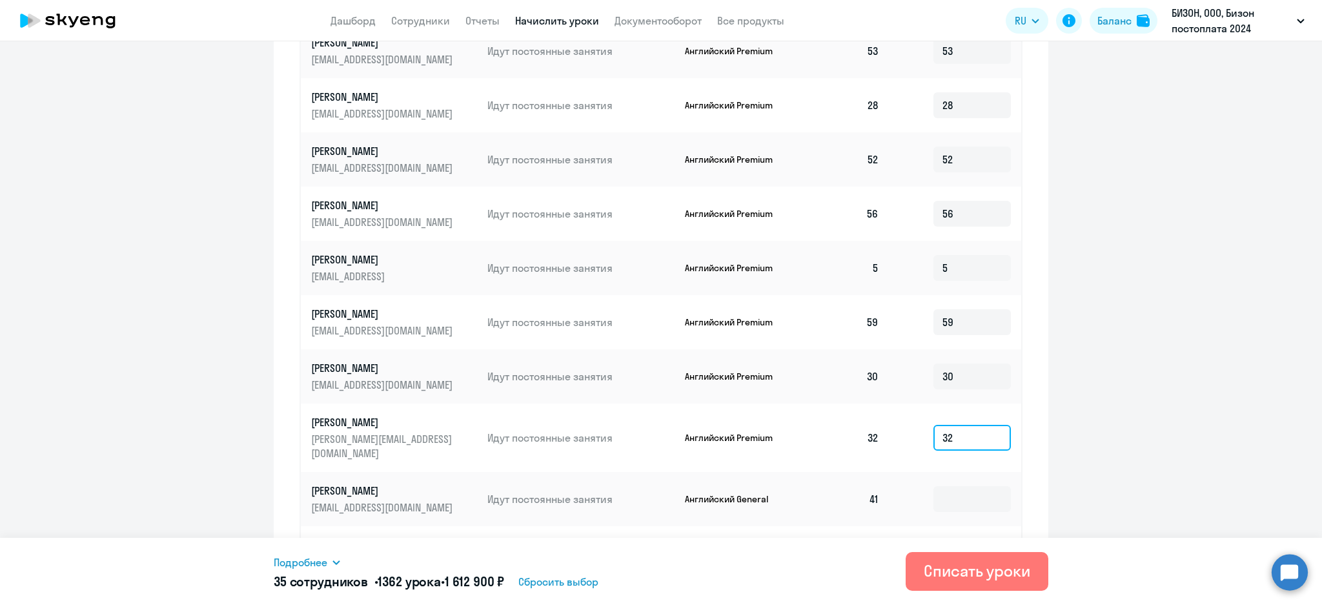
scroll to position [654, 0]
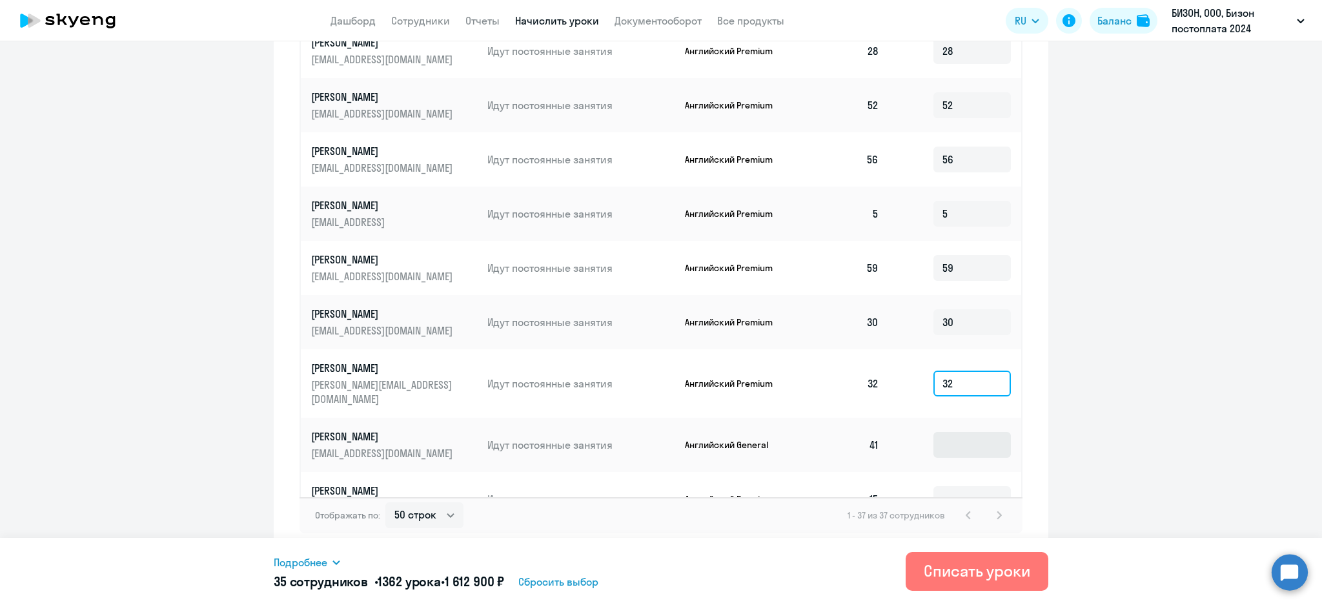
type input "32"
click at [942, 432] on input at bounding box center [971, 445] width 77 height 26
type input "41"
click at [944, 486] on input at bounding box center [971, 499] width 77 height 26
type input "15"
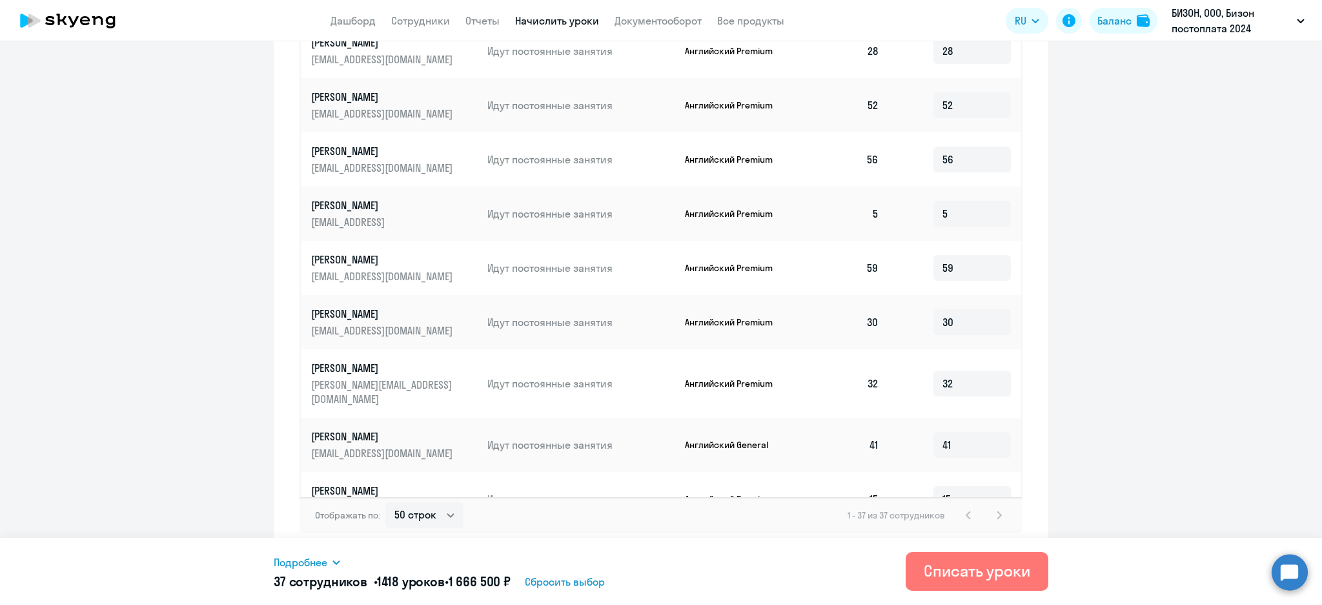
click at [336, 562] on icon at bounding box center [336, 562] width 10 height 10
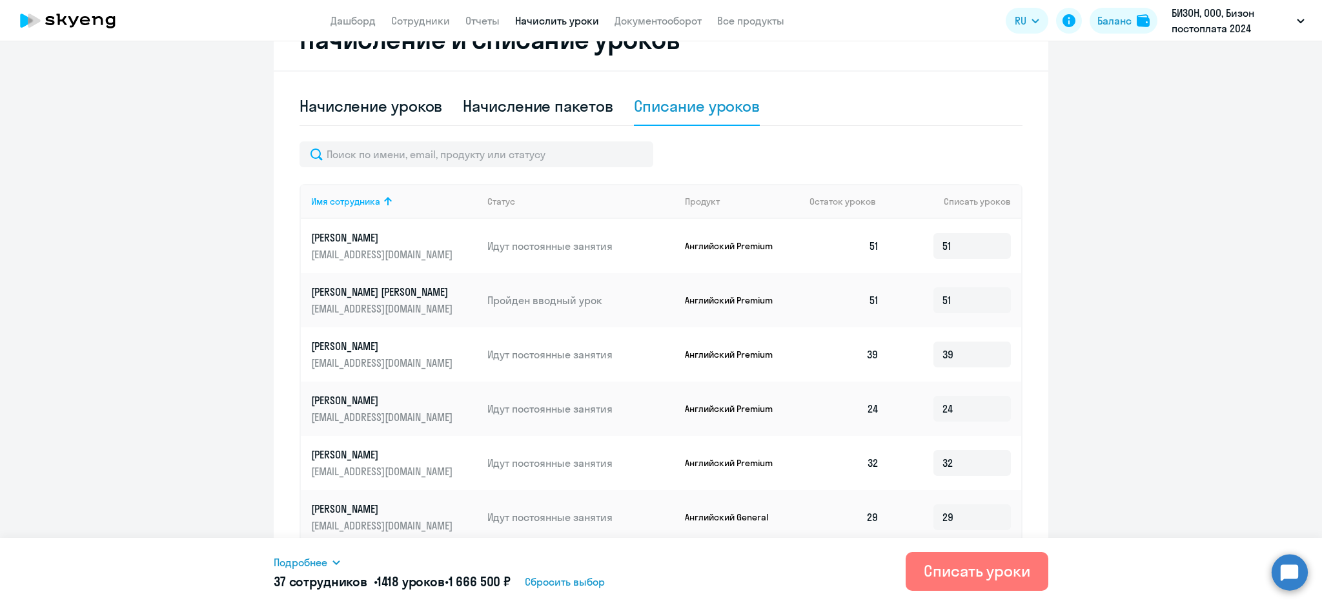
scroll to position [396, 0]
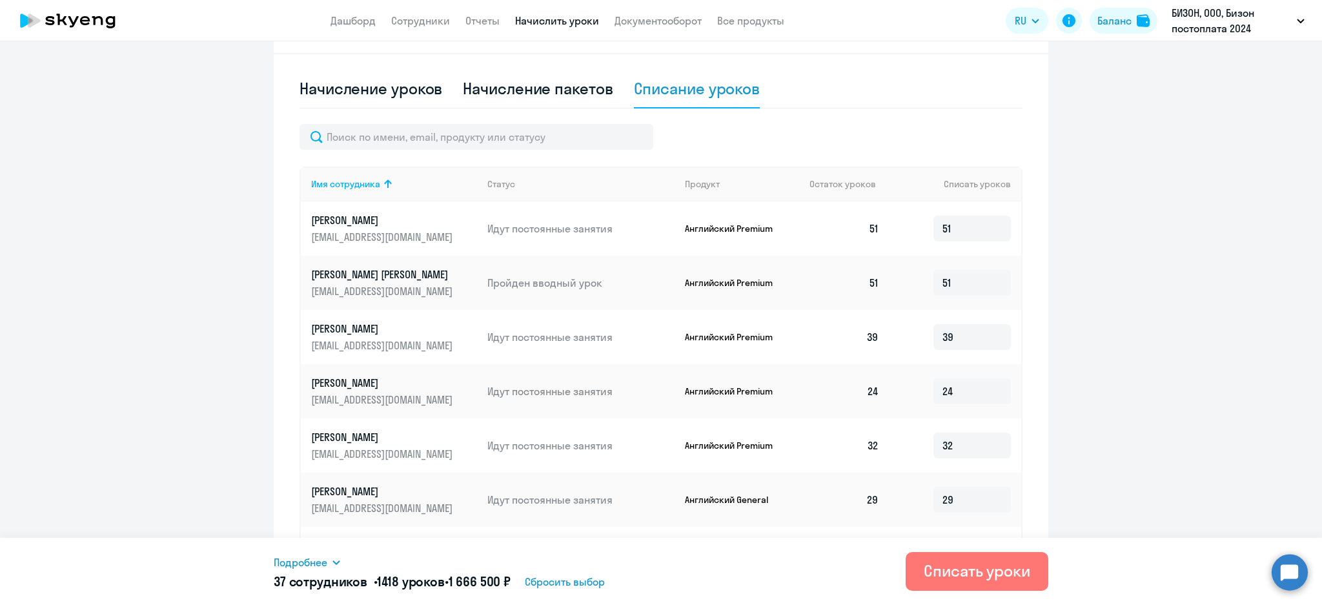
click at [331, 559] on div "Подробнее" at bounding box center [545, 561] width 543 height 15
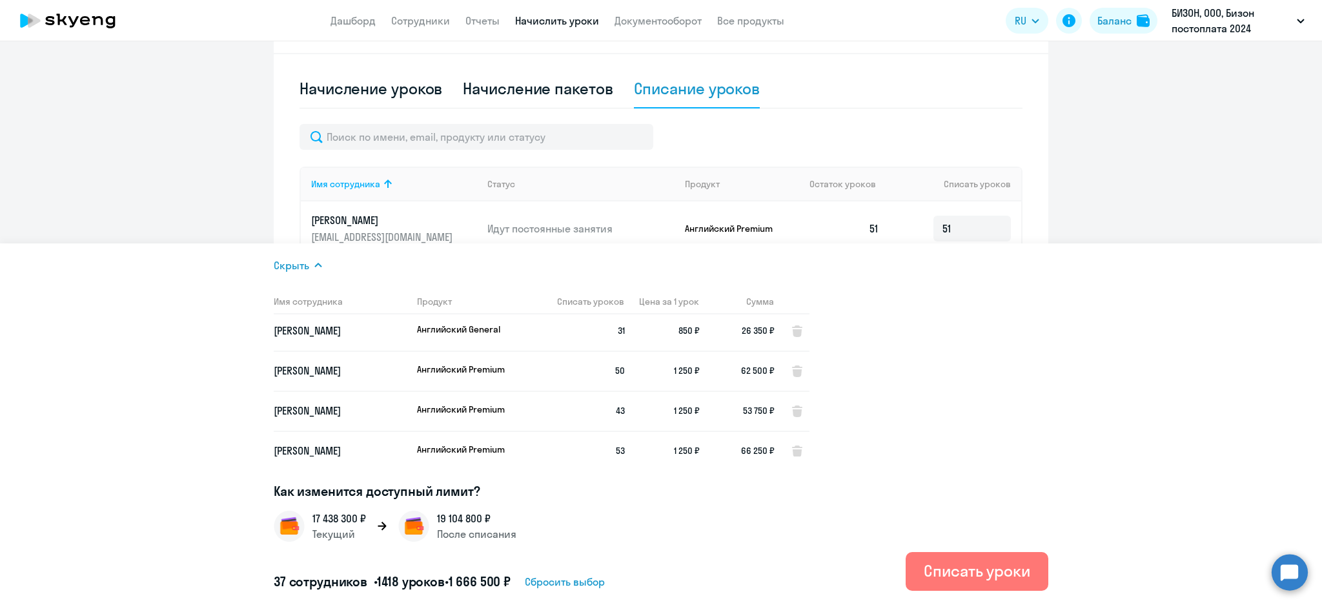
scroll to position [0, 0]
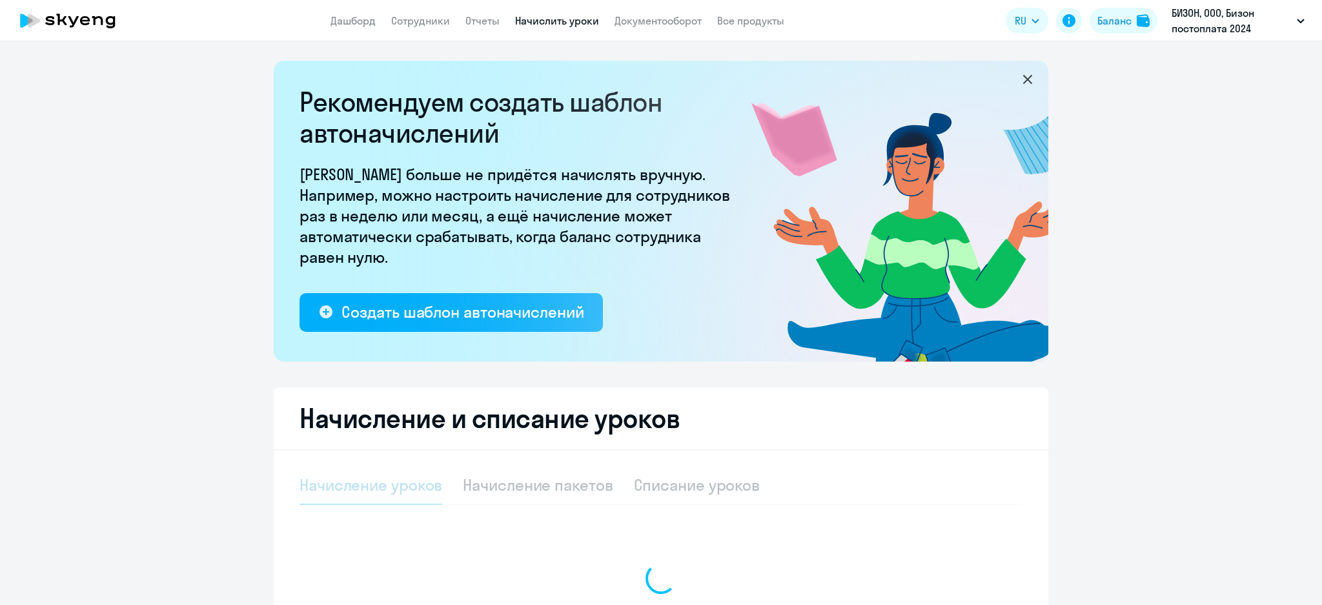
select select "10"
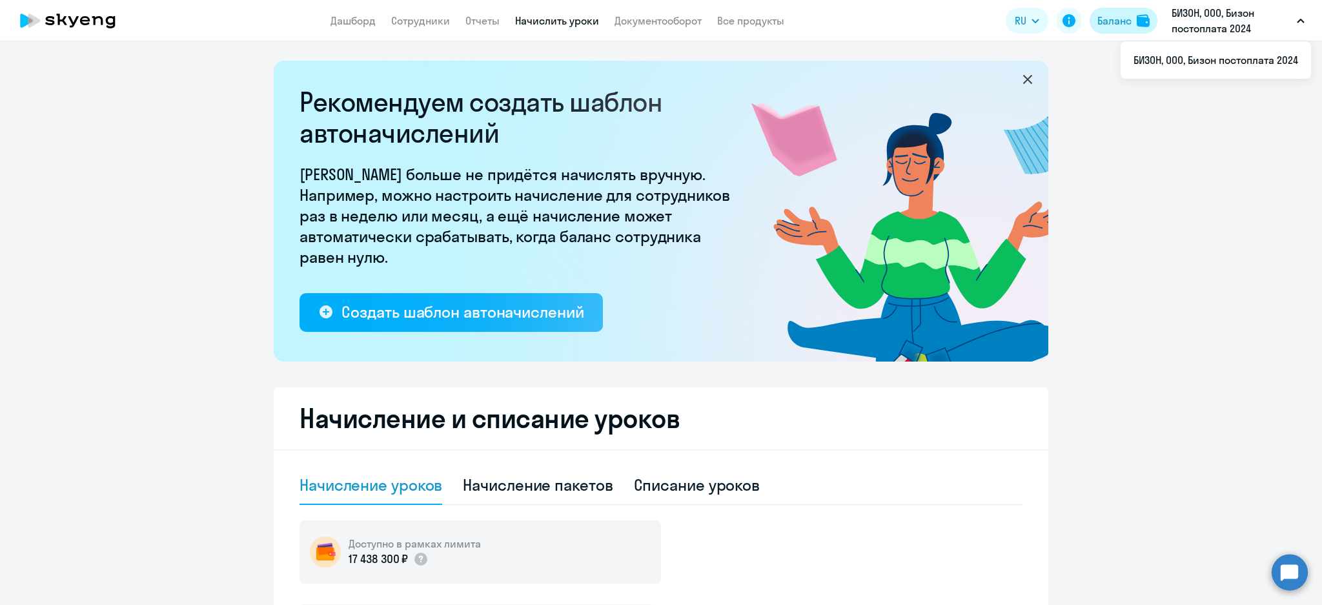
click at [1102, 21] on div "Баланс" at bounding box center [1114, 20] width 34 height 15
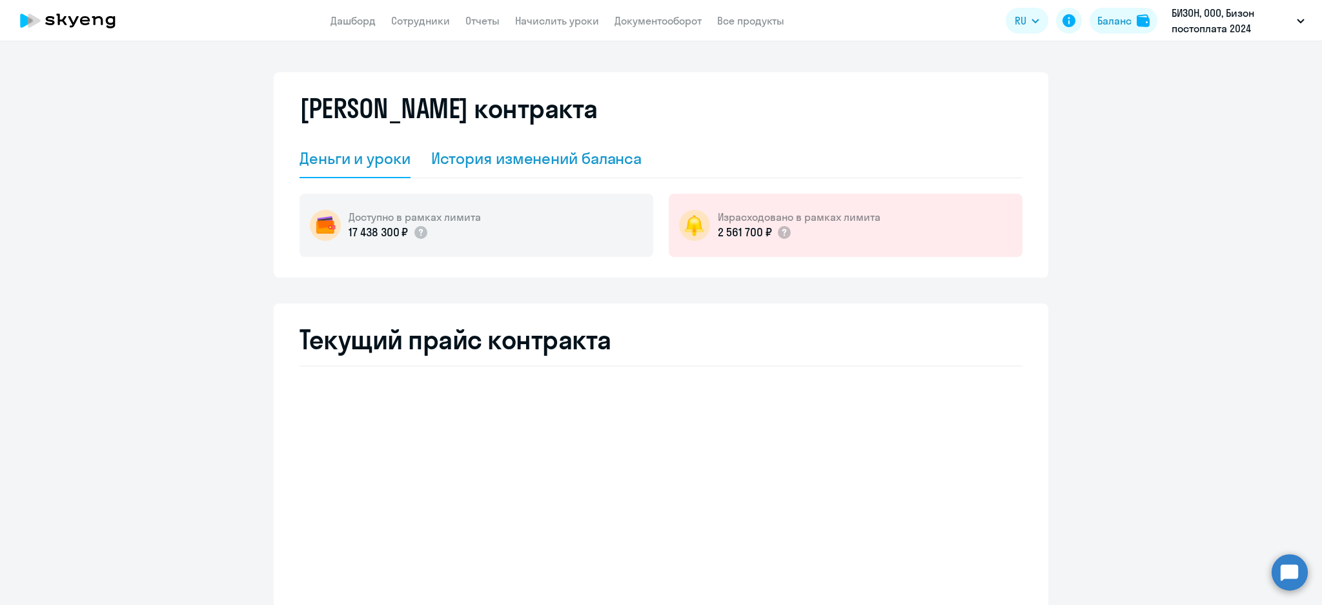
drag, startPoint x: 492, startPoint y: 164, endPoint x: 501, endPoint y: 165, distance: 8.4
click at [492, 163] on div "История изменений баланса" at bounding box center [536, 158] width 211 height 21
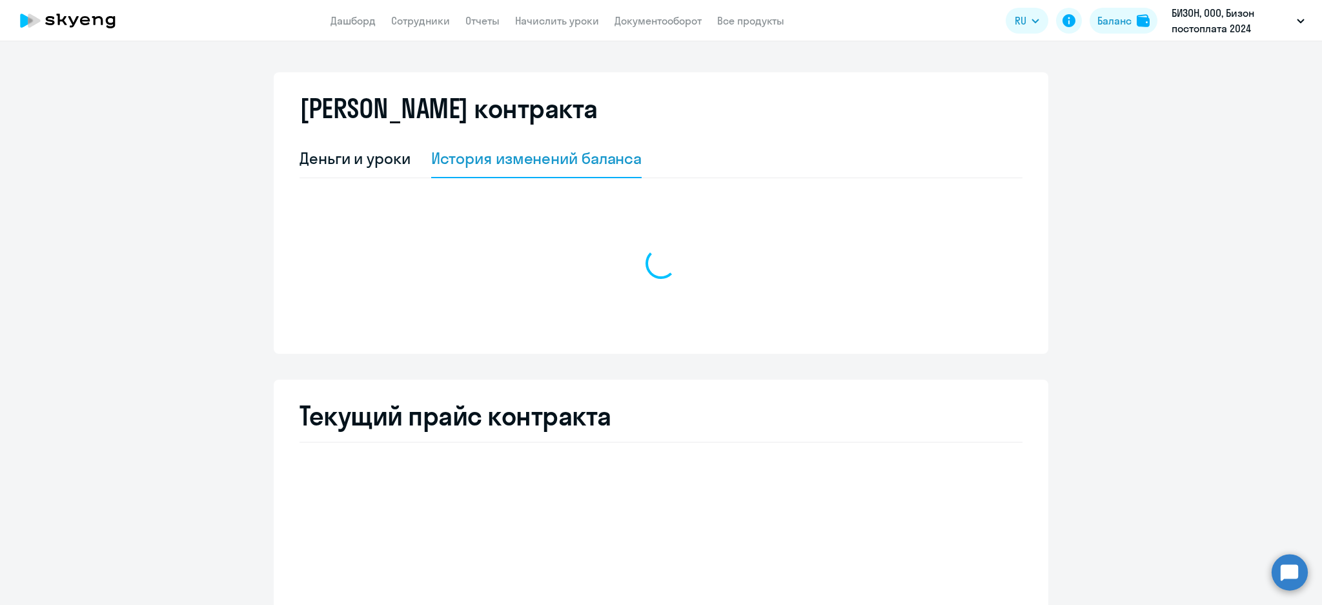
select select "english_adult_not_native_speaker"
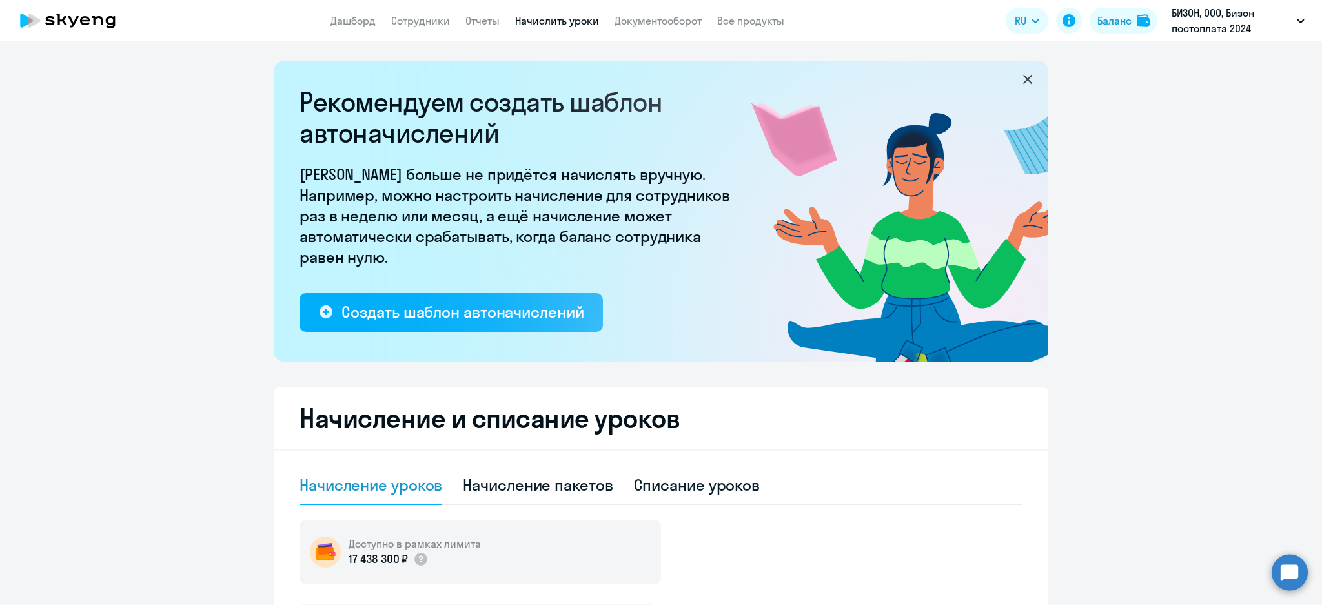
select select "10"
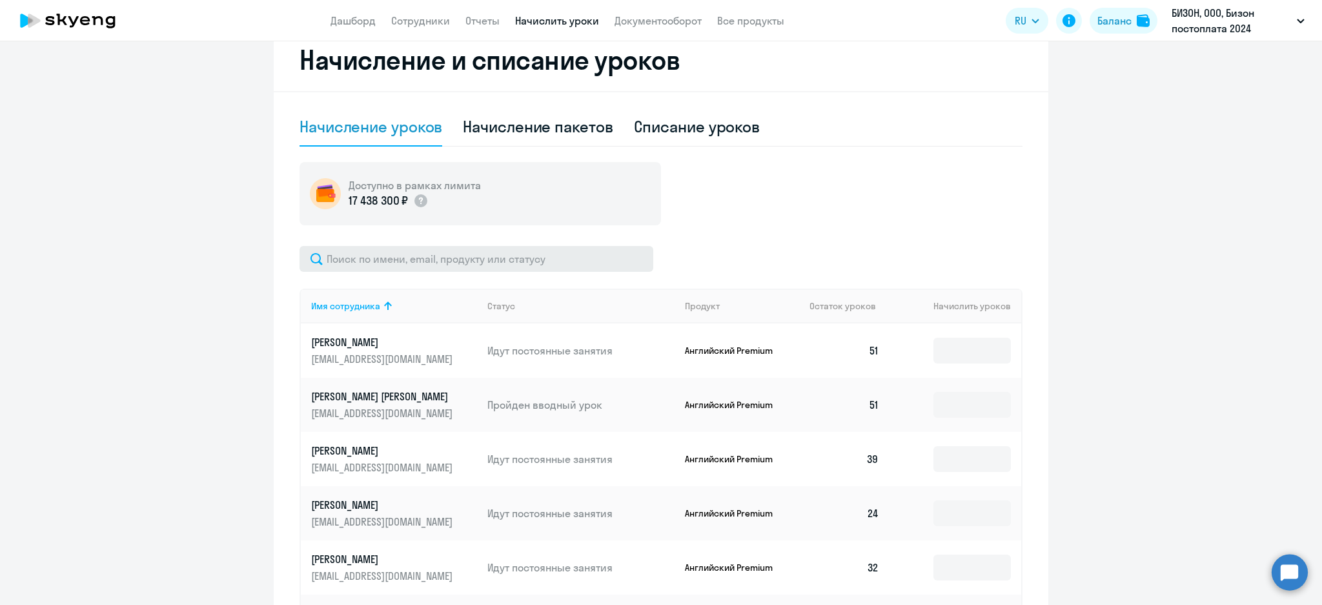
scroll to position [430, 0]
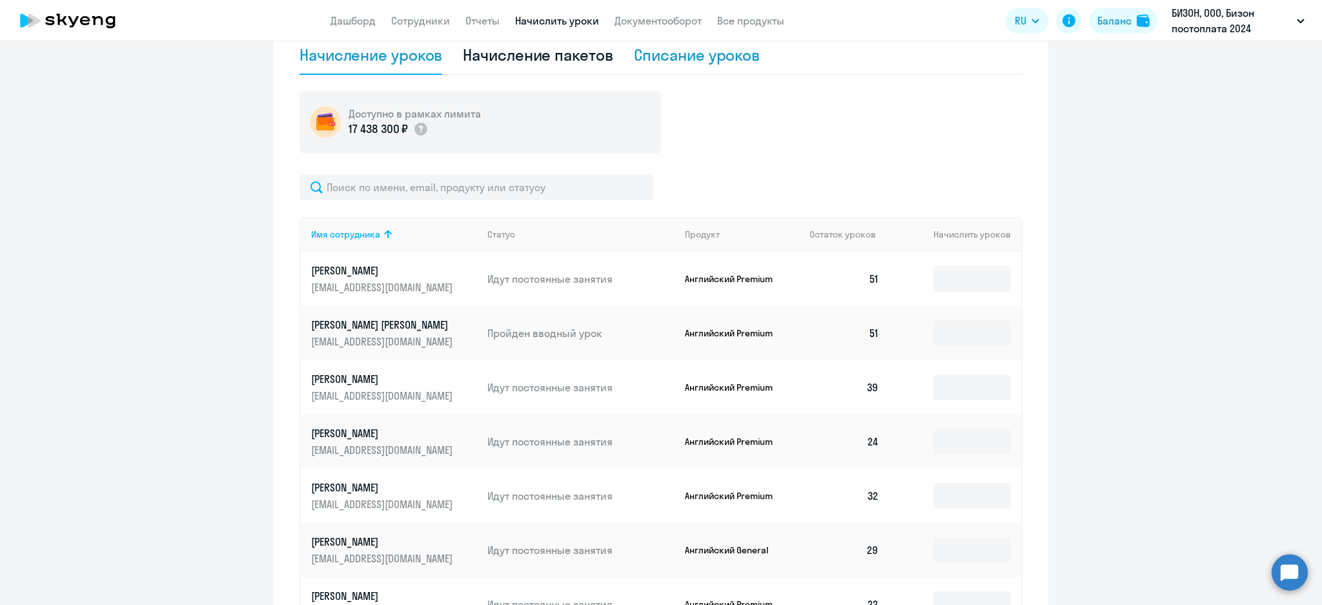
click at [679, 60] on div "Списание уроков" at bounding box center [697, 55] width 126 height 21
select select "10"
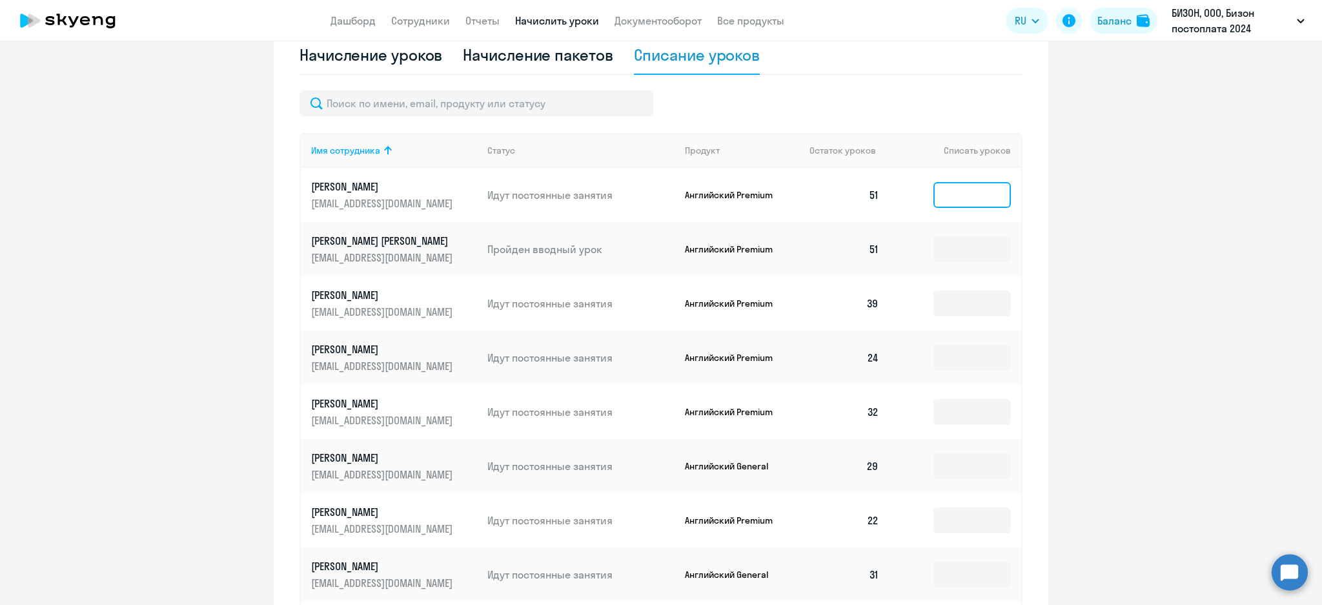
click at [969, 194] on input at bounding box center [971, 195] width 77 height 26
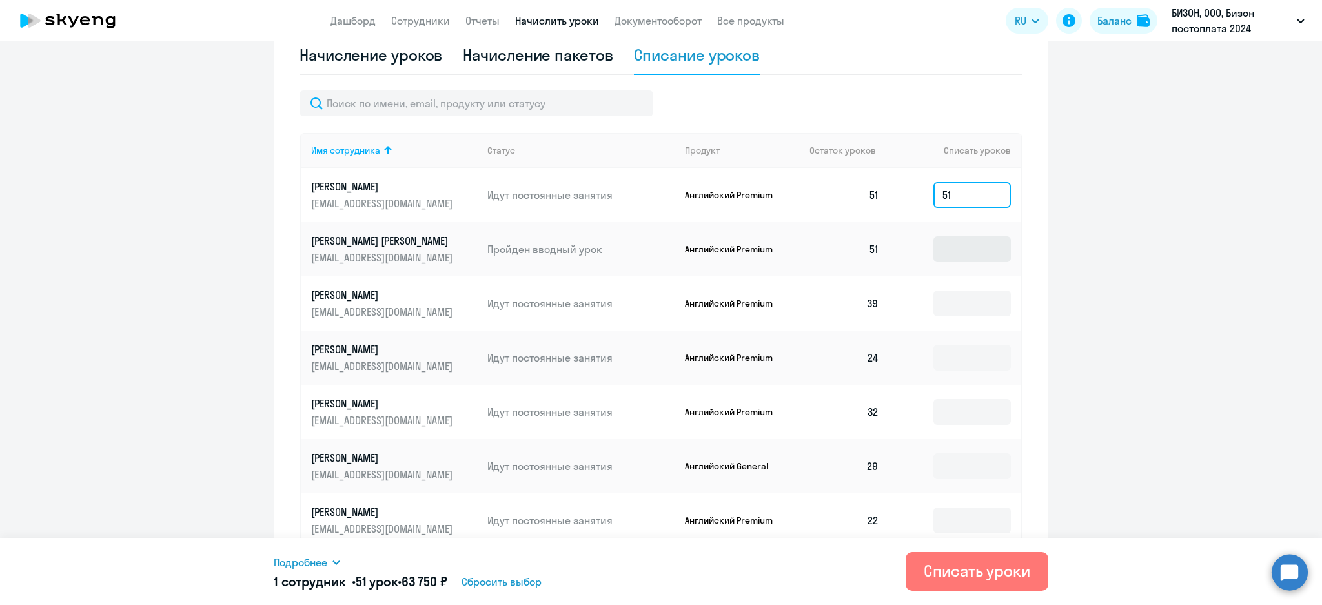
type input "51"
click at [956, 249] on input at bounding box center [971, 249] width 77 height 26
type input "51"
click at [333, 560] on icon at bounding box center [336, 562] width 10 height 10
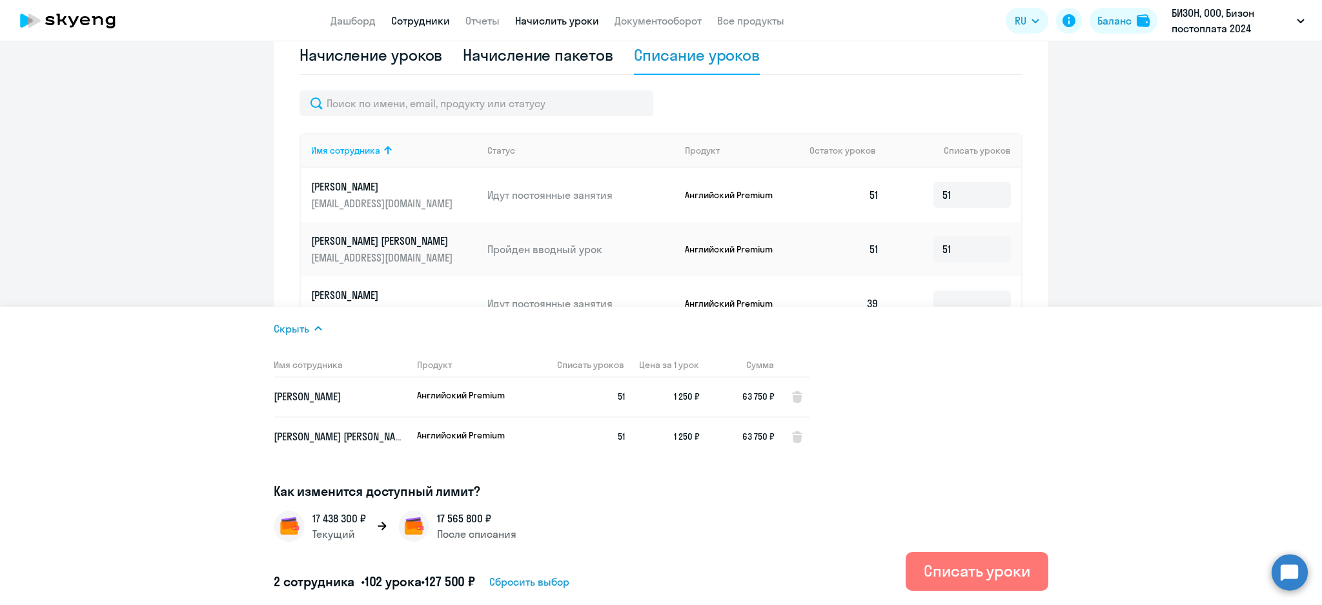
click at [398, 19] on link "Сотрудники" at bounding box center [420, 20] width 59 height 13
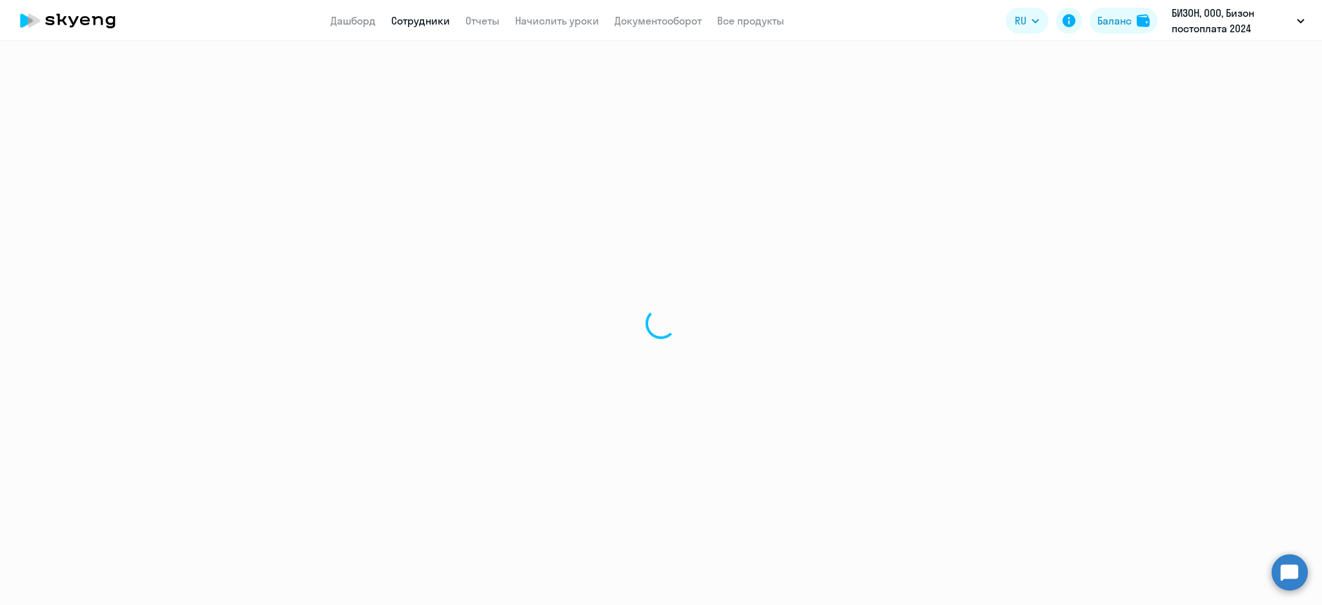
select select "30"
